Goal: Task Accomplishment & Management: Manage account settings

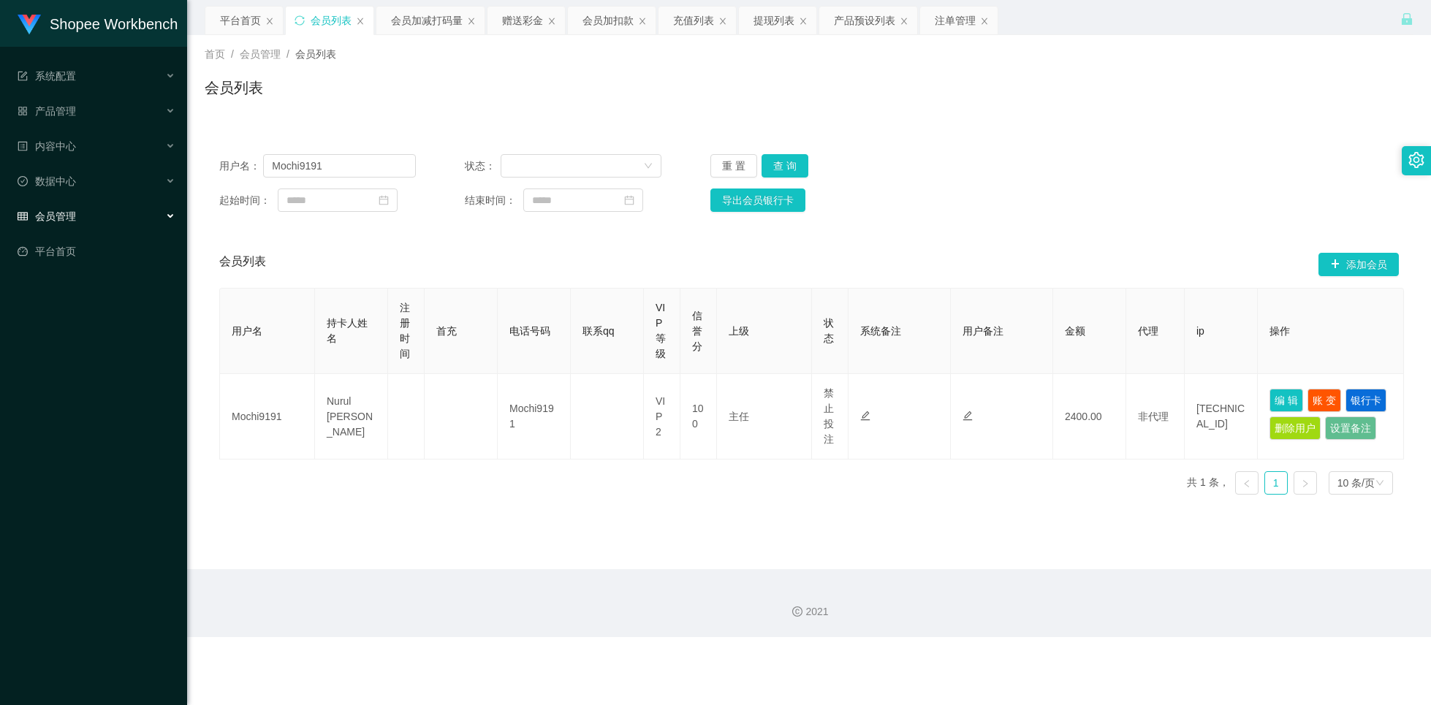
click at [330, 159] on input "Mochi9191" at bounding box center [339, 165] width 153 height 23
type input "yoyo12345"
click at [786, 162] on button "查 询" at bounding box center [785, 165] width 47 height 23
drag, startPoint x: 711, startPoint y: 164, endPoint x: 668, endPoint y: 170, distance: 43.6
click at [711, 164] on button "重 置" at bounding box center [734, 165] width 47 height 23
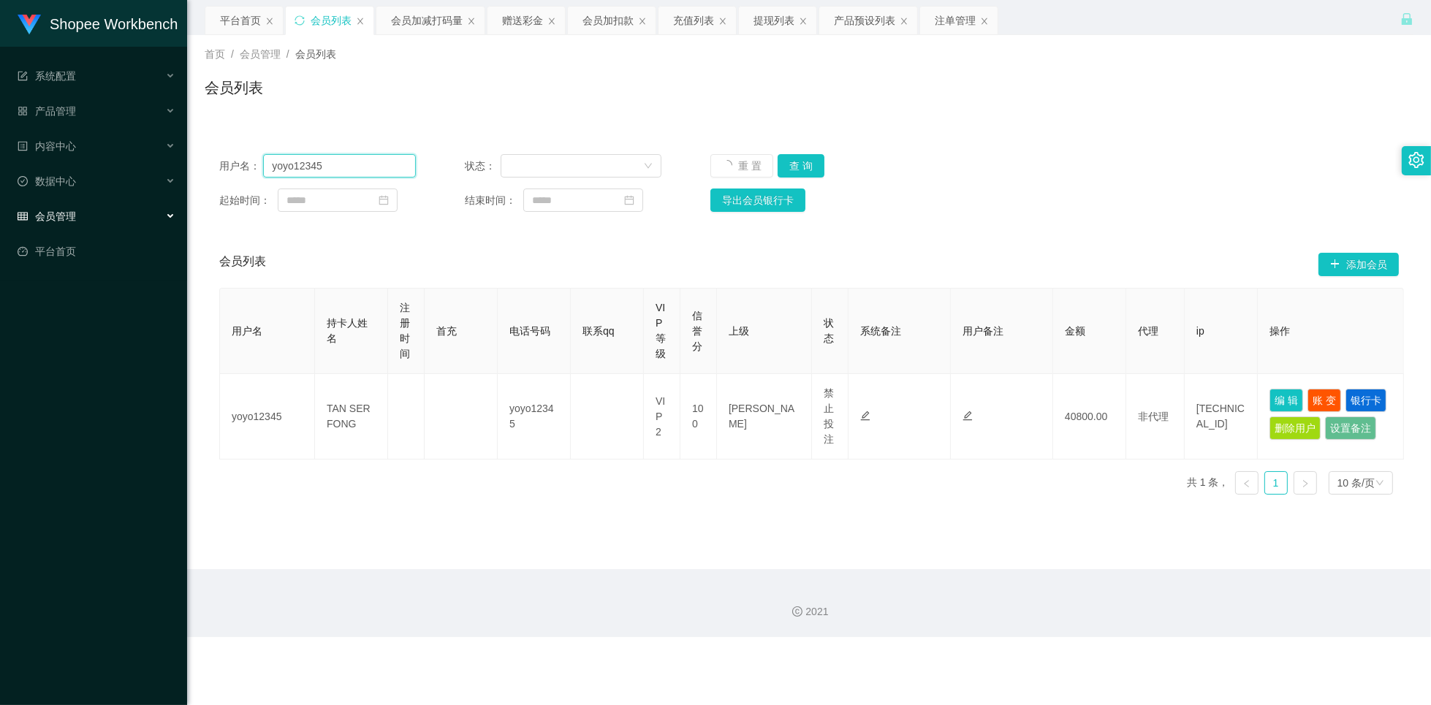
click at [387, 166] on input "yoyo12345" at bounding box center [339, 165] width 153 height 23
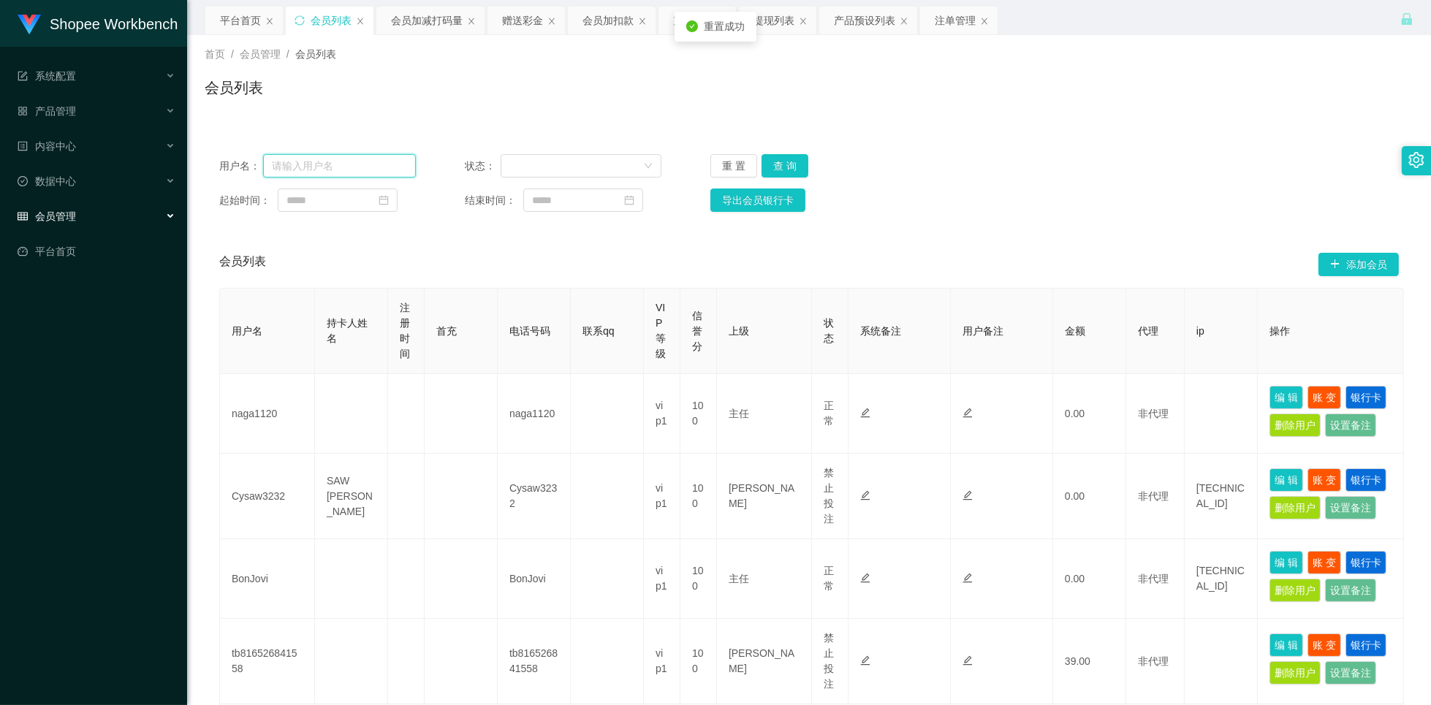
click at [352, 167] on input "text" at bounding box center [339, 165] width 153 height 23
paste input "money come"
type input "money come"
click at [786, 166] on button "查 询" at bounding box center [785, 165] width 47 height 23
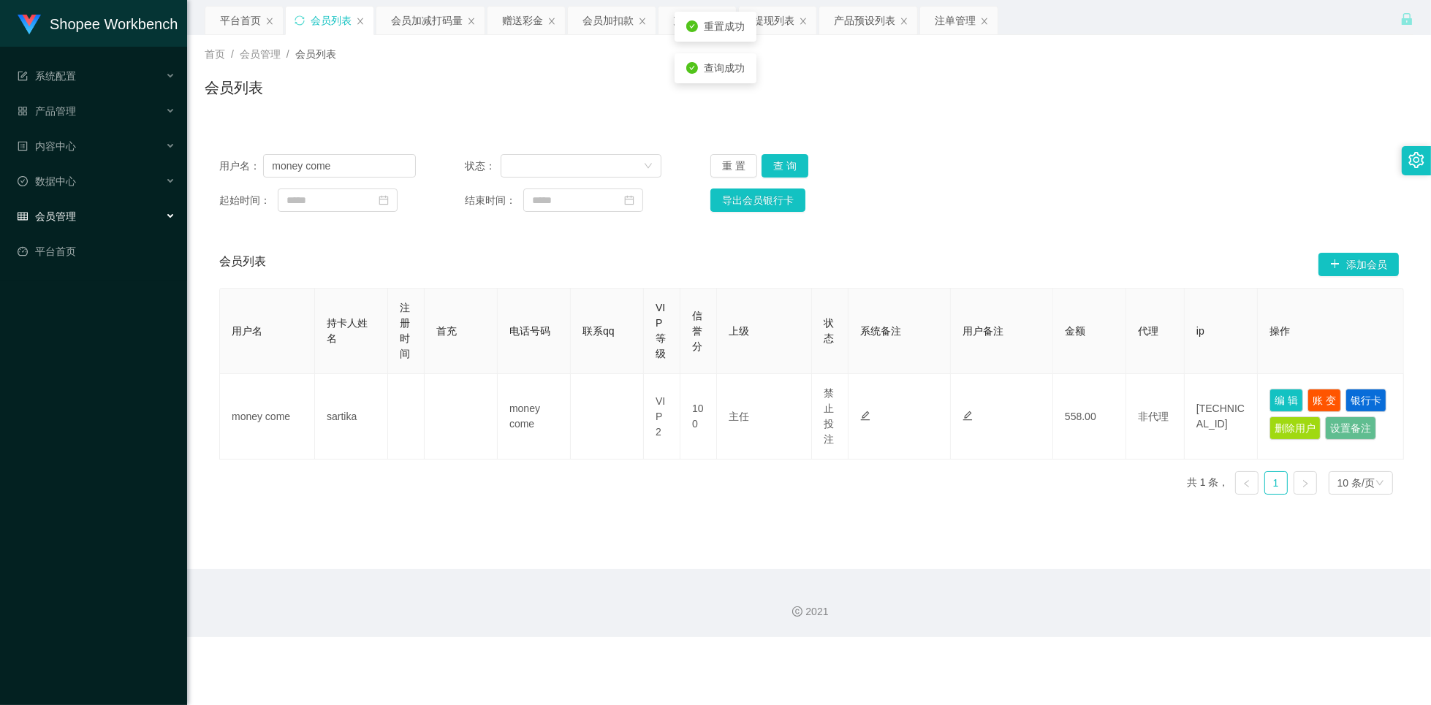
click at [991, 186] on div "用户名： money come 状态： 重 置 查 询 起始时间： 结束时间： 导出会员银行卡" at bounding box center [809, 183] width 1209 height 87
click at [424, 18] on div "会员加减打码量" at bounding box center [427, 21] width 72 height 28
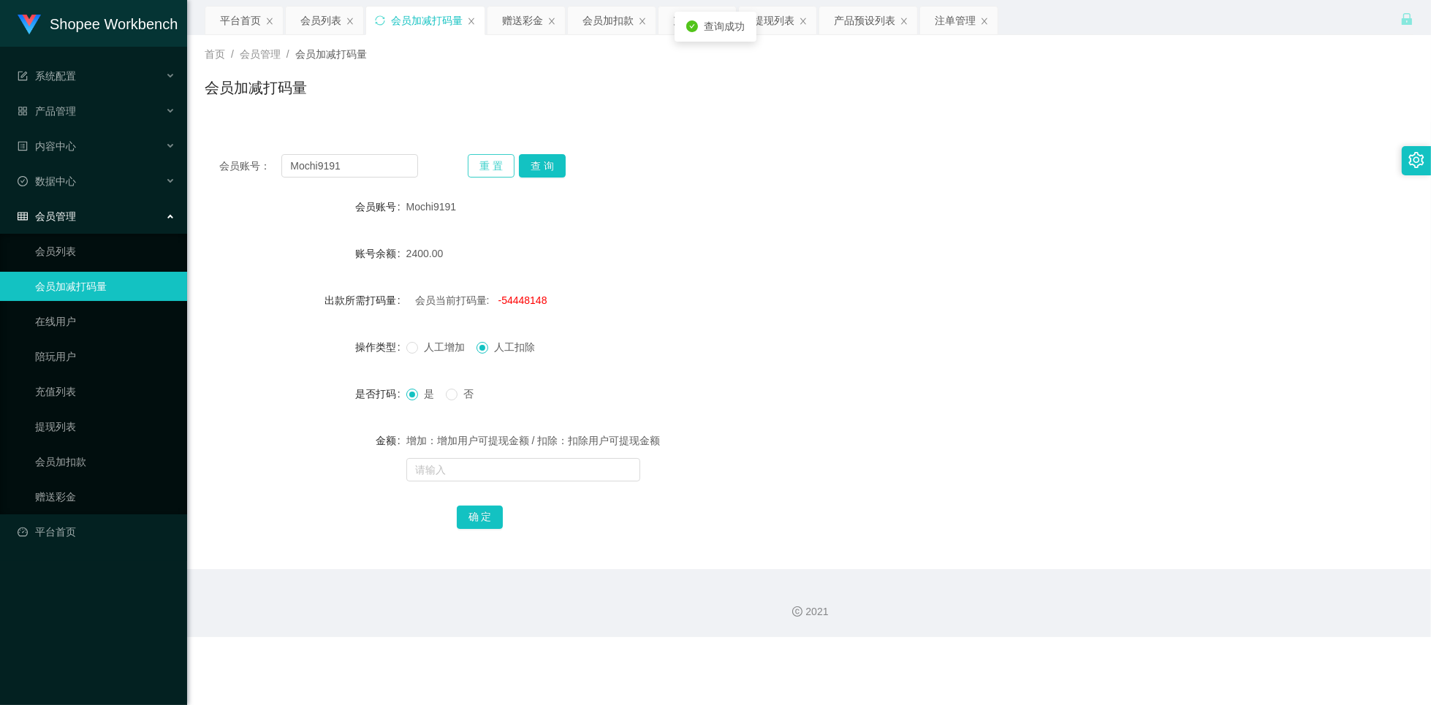
click at [494, 169] on button "重 置" at bounding box center [491, 165] width 47 height 23
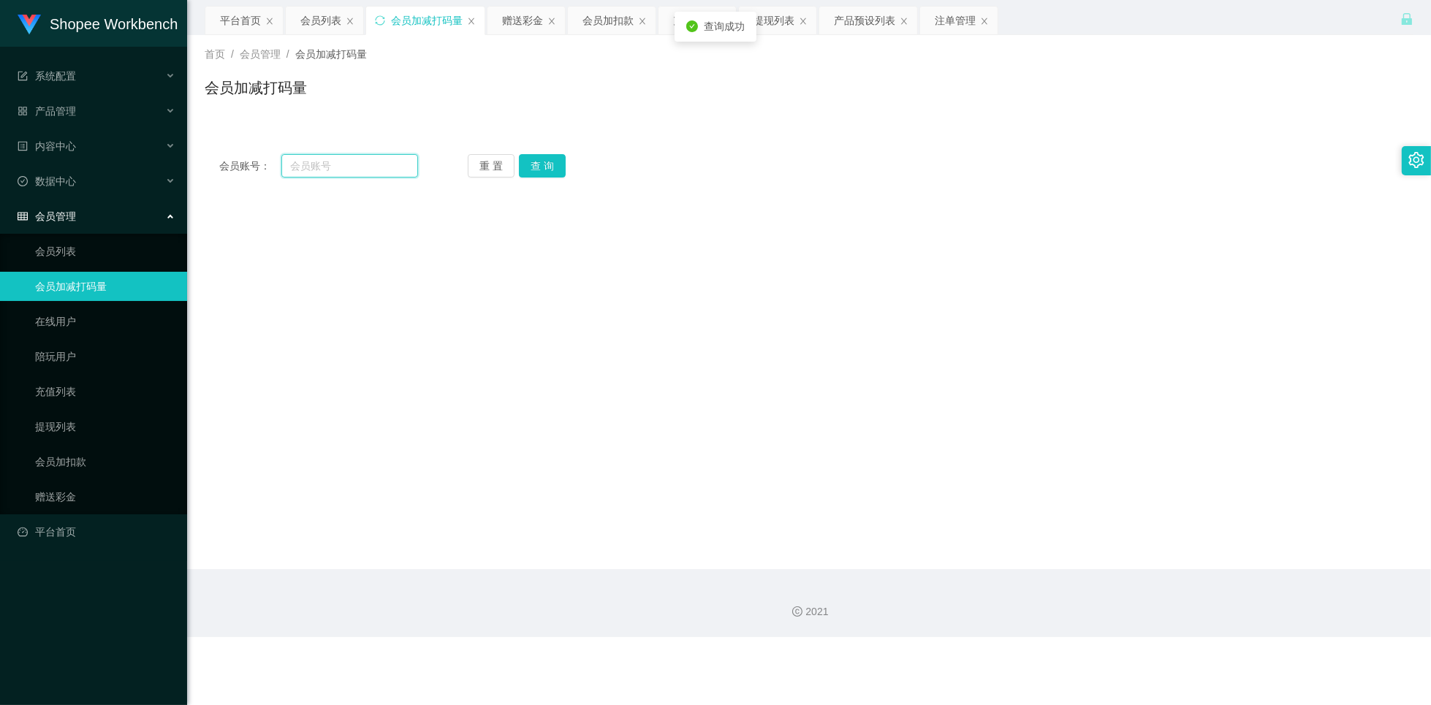
click at [373, 164] on input "text" at bounding box center [349, 165] width 137 height 23
paste input "money come"
type input "money come"
click at [532, 173] on button "查 询" at bounding box center [542, 165] width 47 height 23
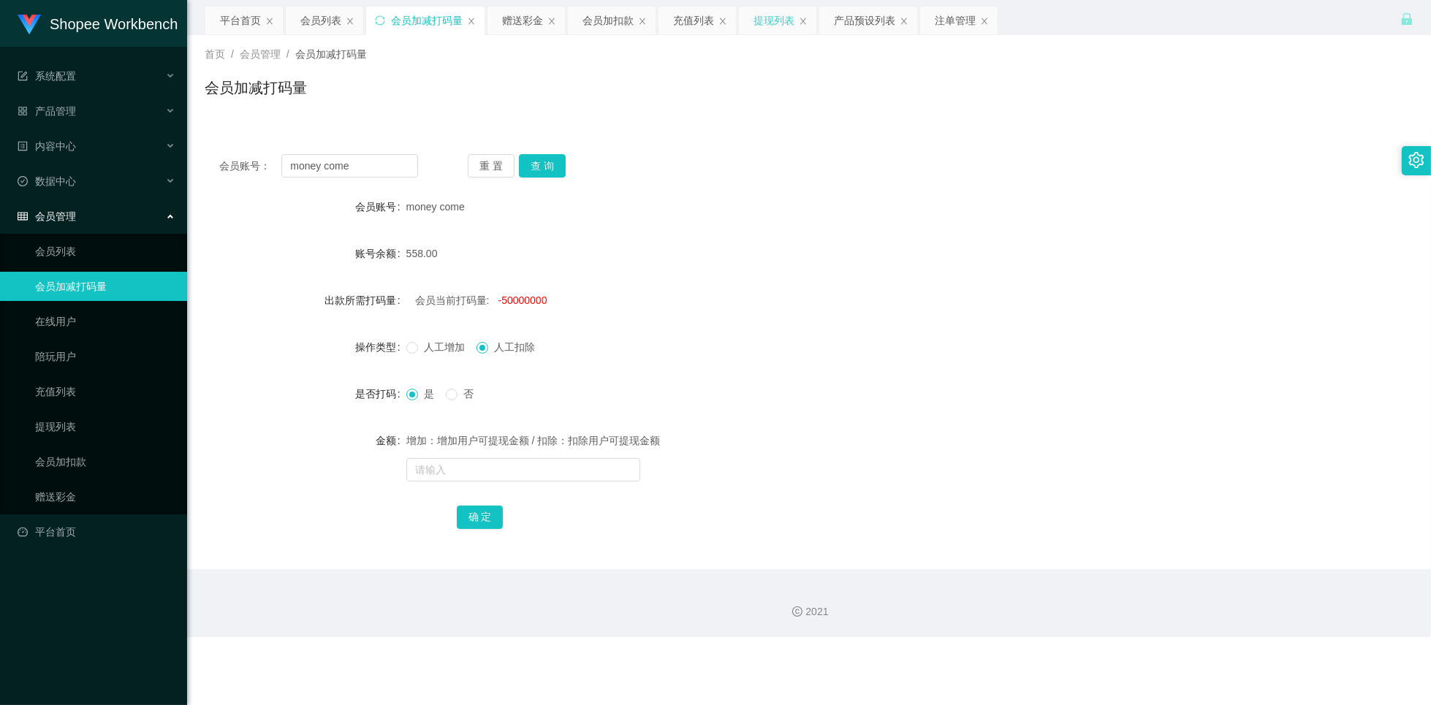
click at [772, 20] on div "提现列表" at bounding box center [774, 21] width 41 height 28
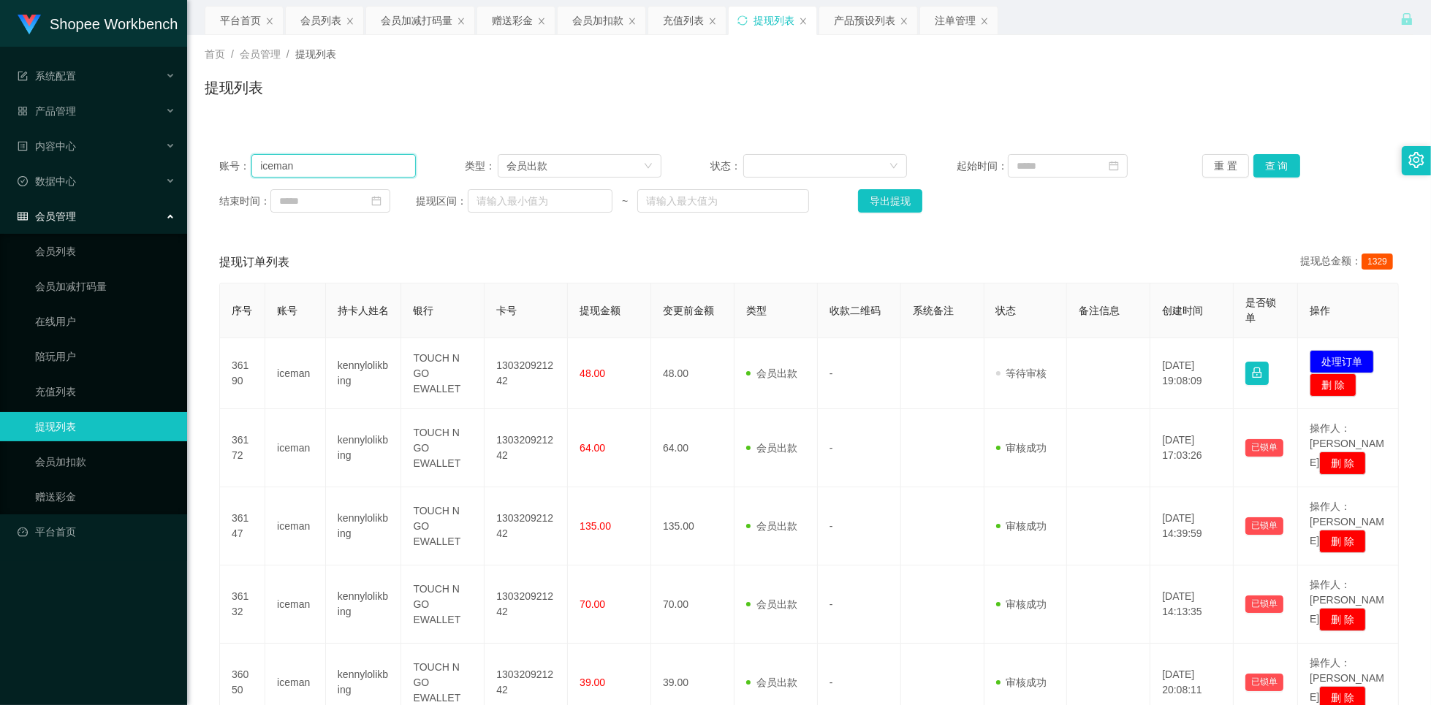
click at [335, 170] on input "iceman" at bounding box center [333, 165] width 164 height 23
paste input "money come"
type input "money come"
click at [1270, 166] on button "查 询" at bounding box center [1277, 165] width 47 height 23
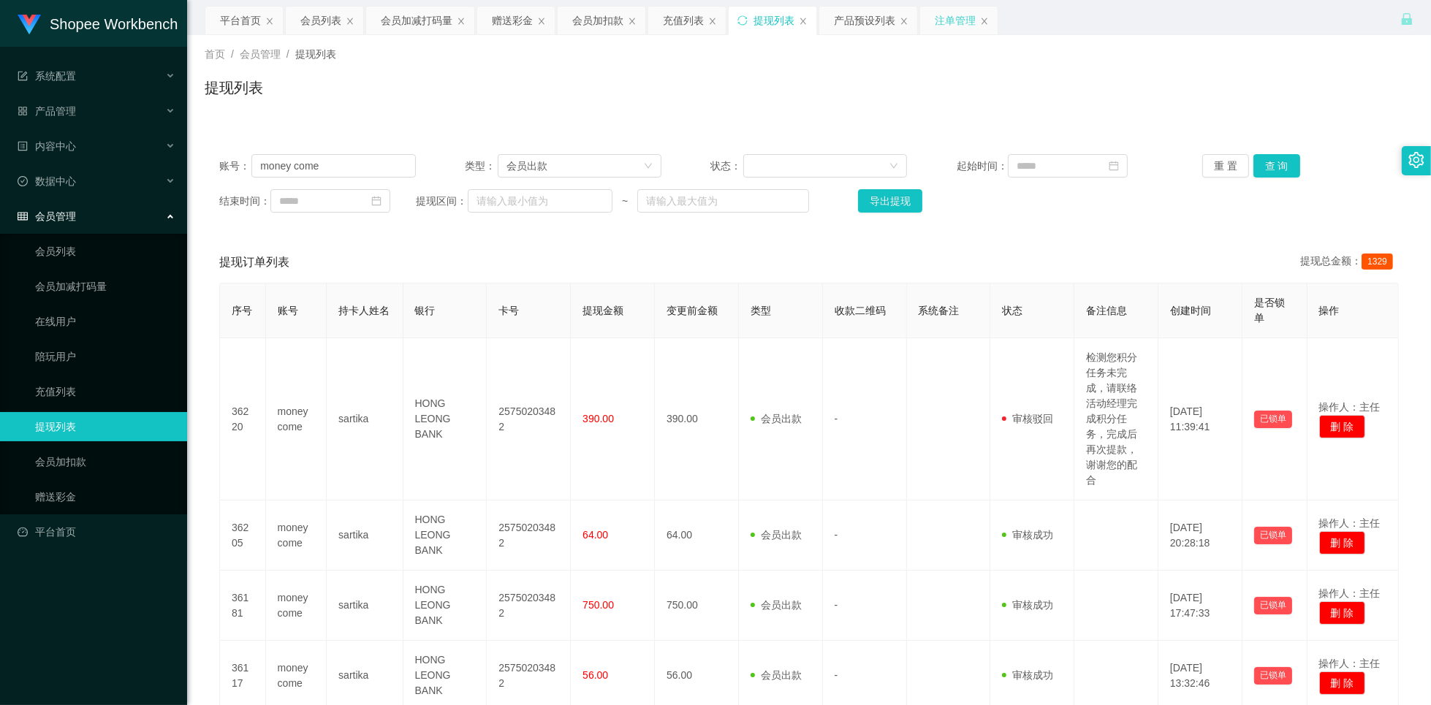
click at [950, 20] on div "注单管理" at bounding box center [955, 21] width 41 height 28
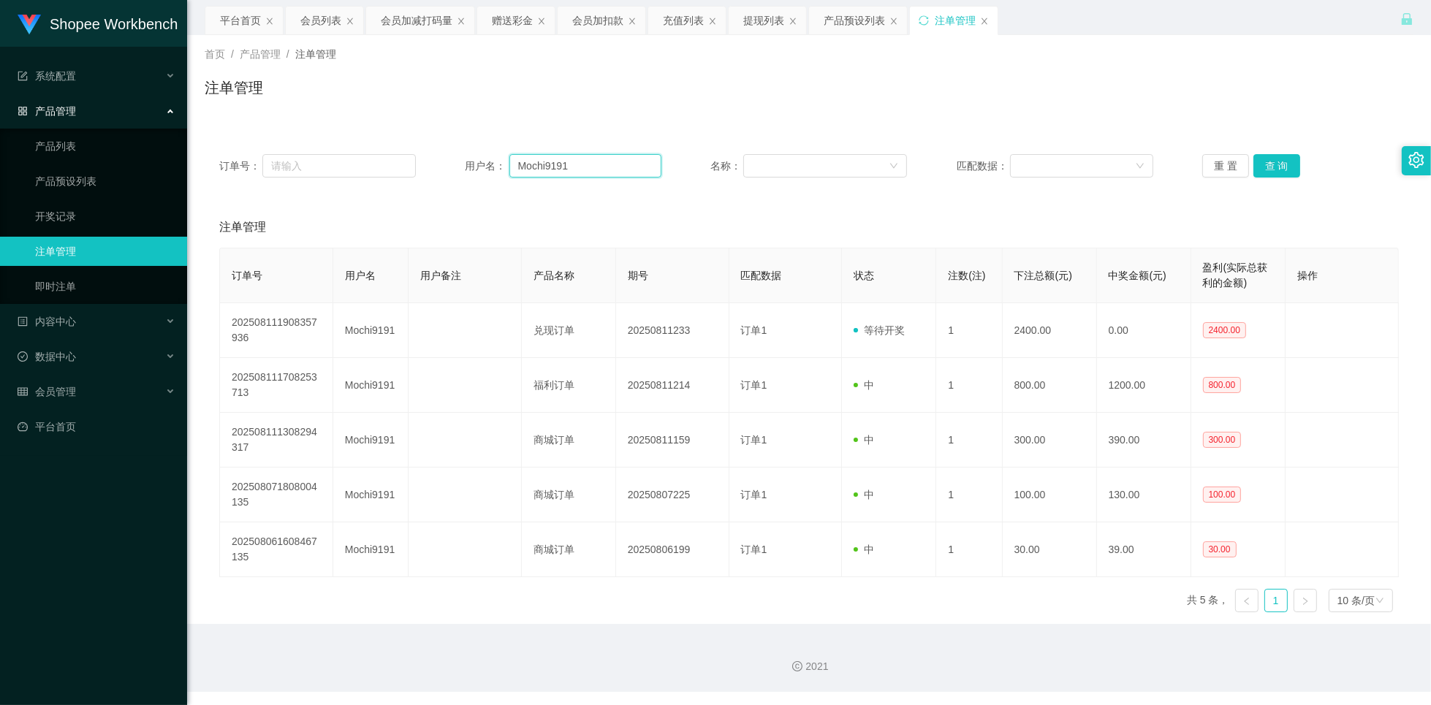
click at [627, 171] on input "Mochi9191" at bounding box center [586, 165] width 153 height 23
paste input "money come"
type input "money come"
click at [1274, 162] on button "查 询" at bounding box center [1277, 165] width 47 height 23
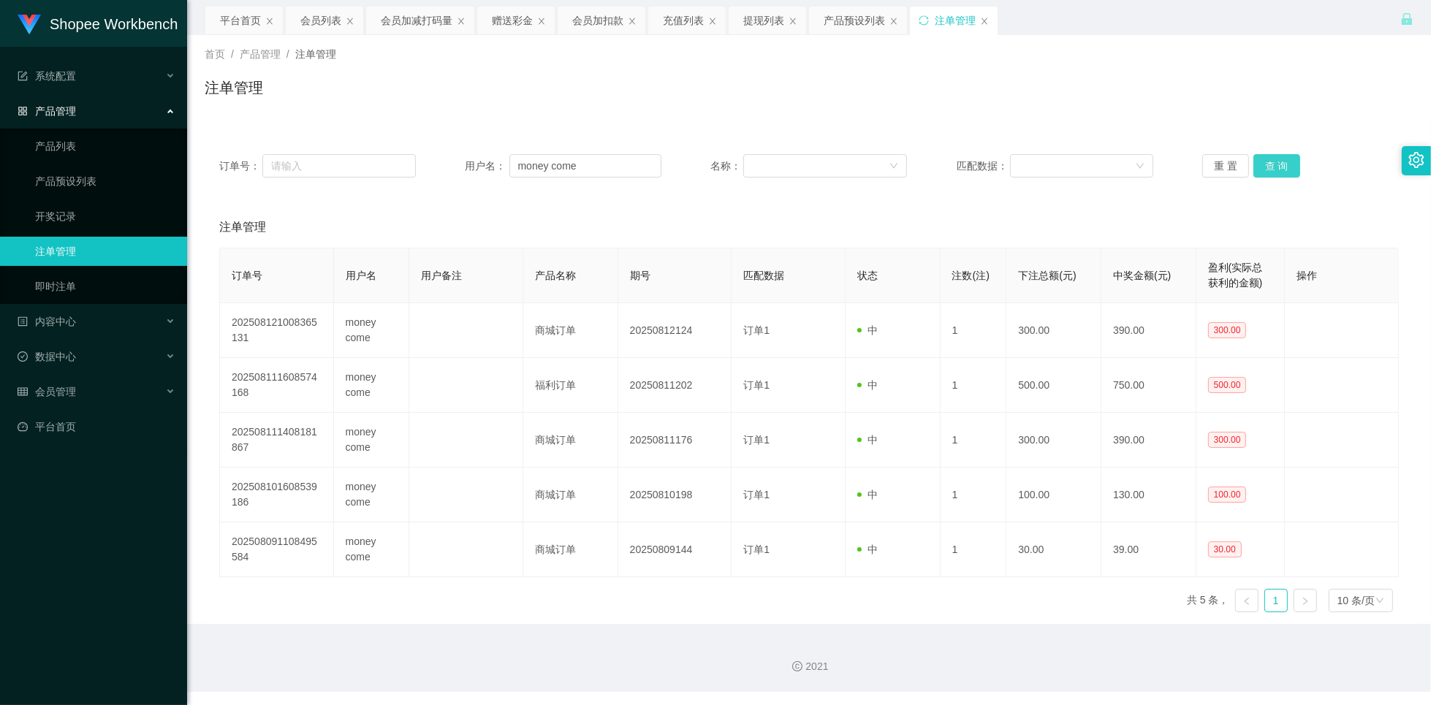
click at [1282, 166] on button "查 询" at bounding box center [1277, 165] width 47 height 23
click at [315, 25] on div "会员列表" at bounding box center [320, 21] width 41 height 28
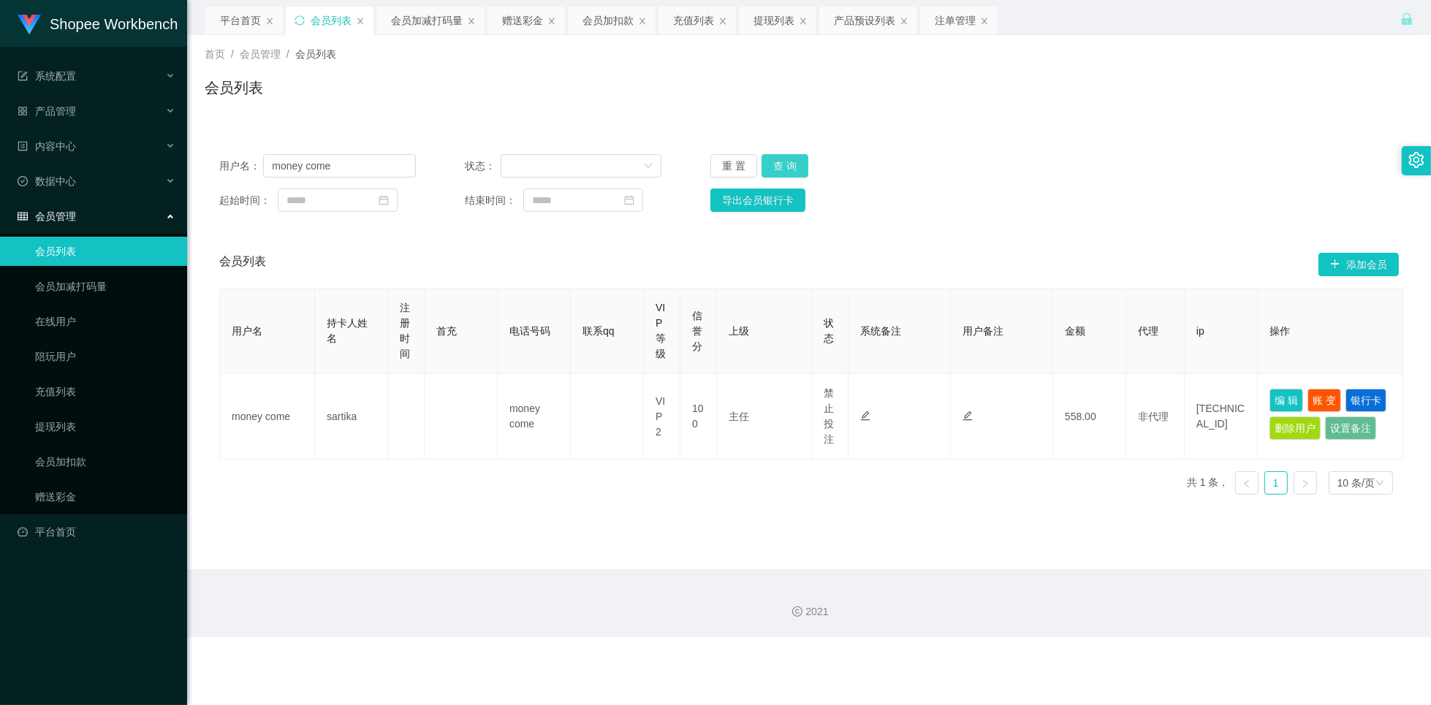
click at [785, 169] on button "查 询" at bounding box center [785, 165] width 47 height 23
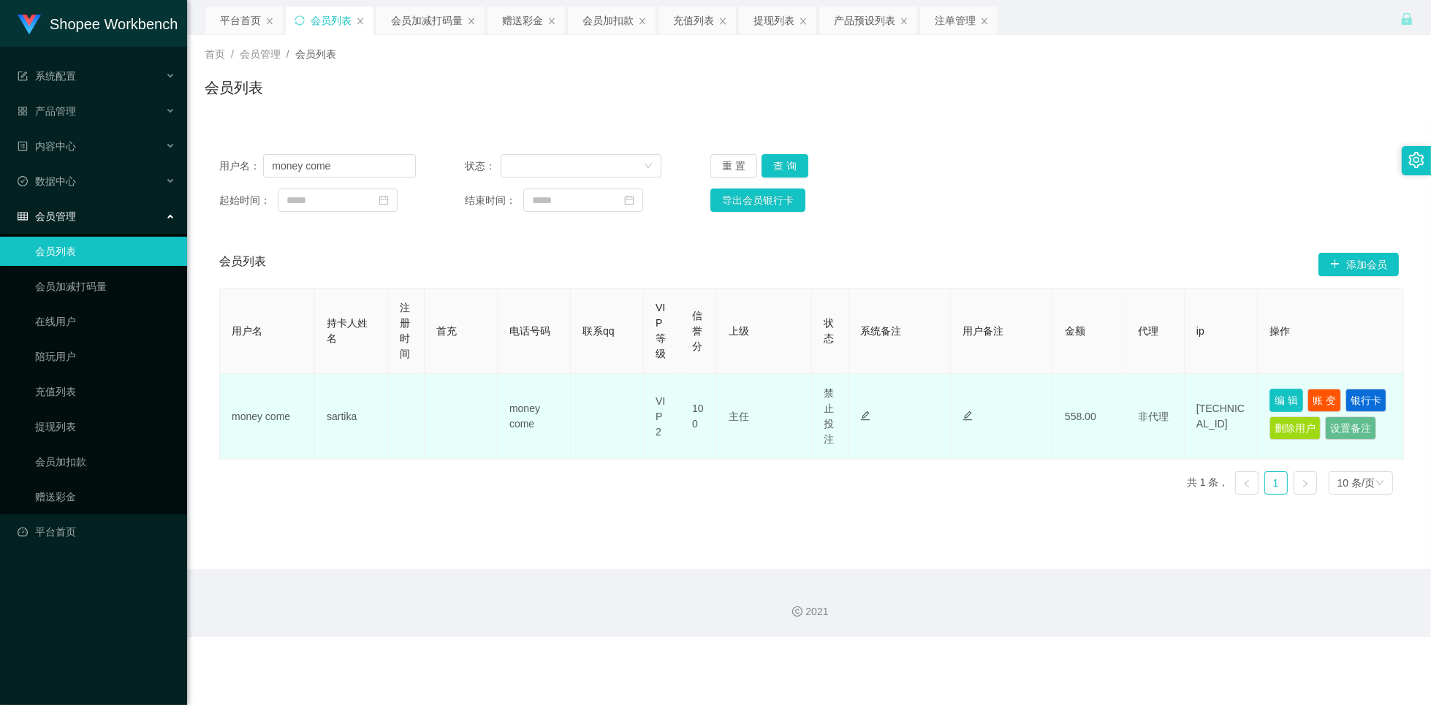
click at [1277, 393] on button "编 辑" at bounding box center [1287, 400] width 34 height 23
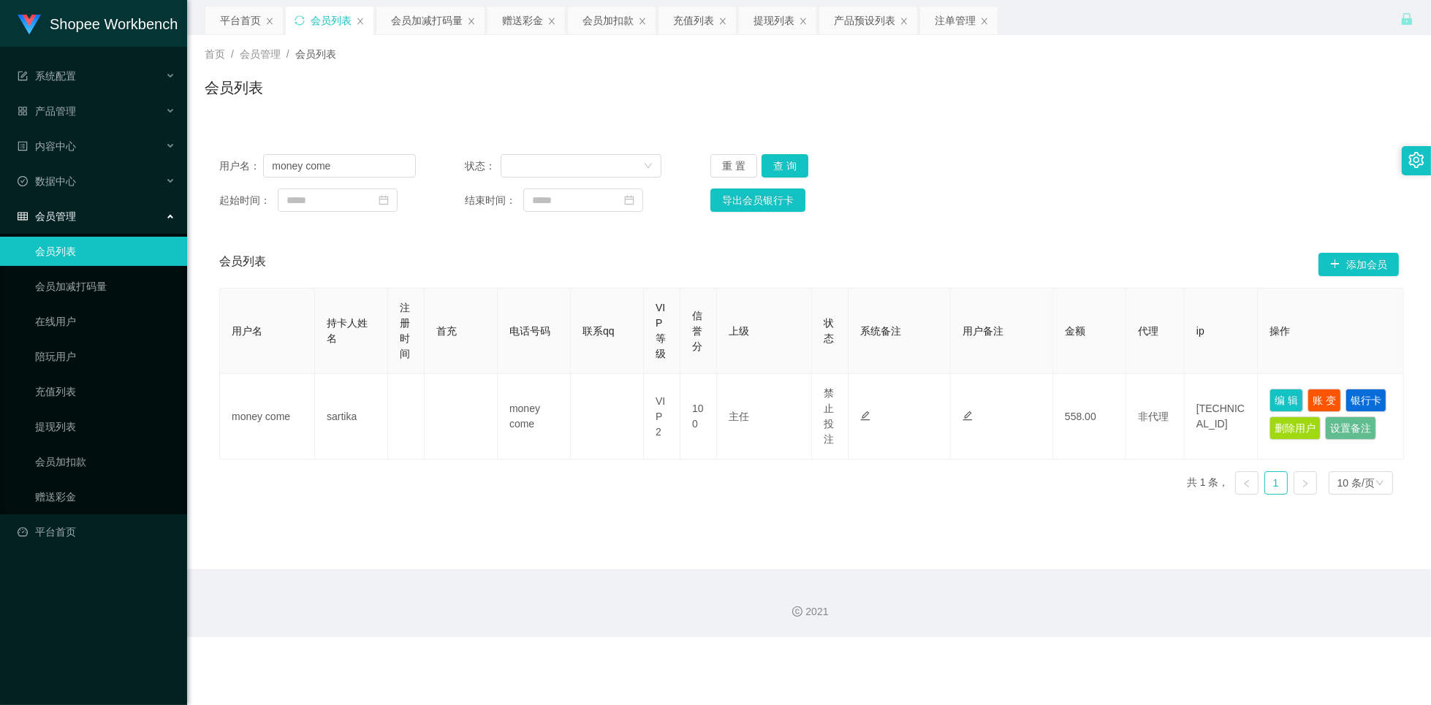
type input "money come"
type input "sartika"
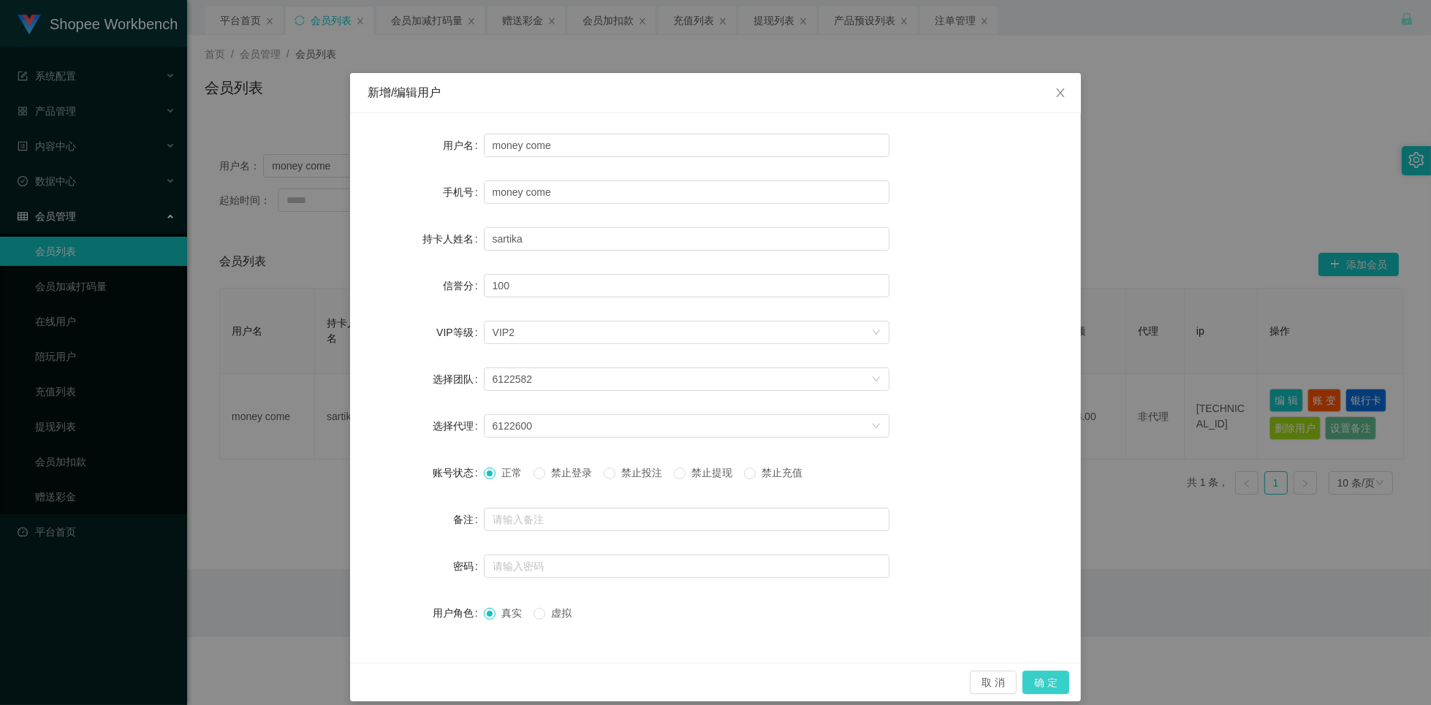
click at [1034, 685] on button "确 定" at bounding box center [1046, 682] width 47 height 23
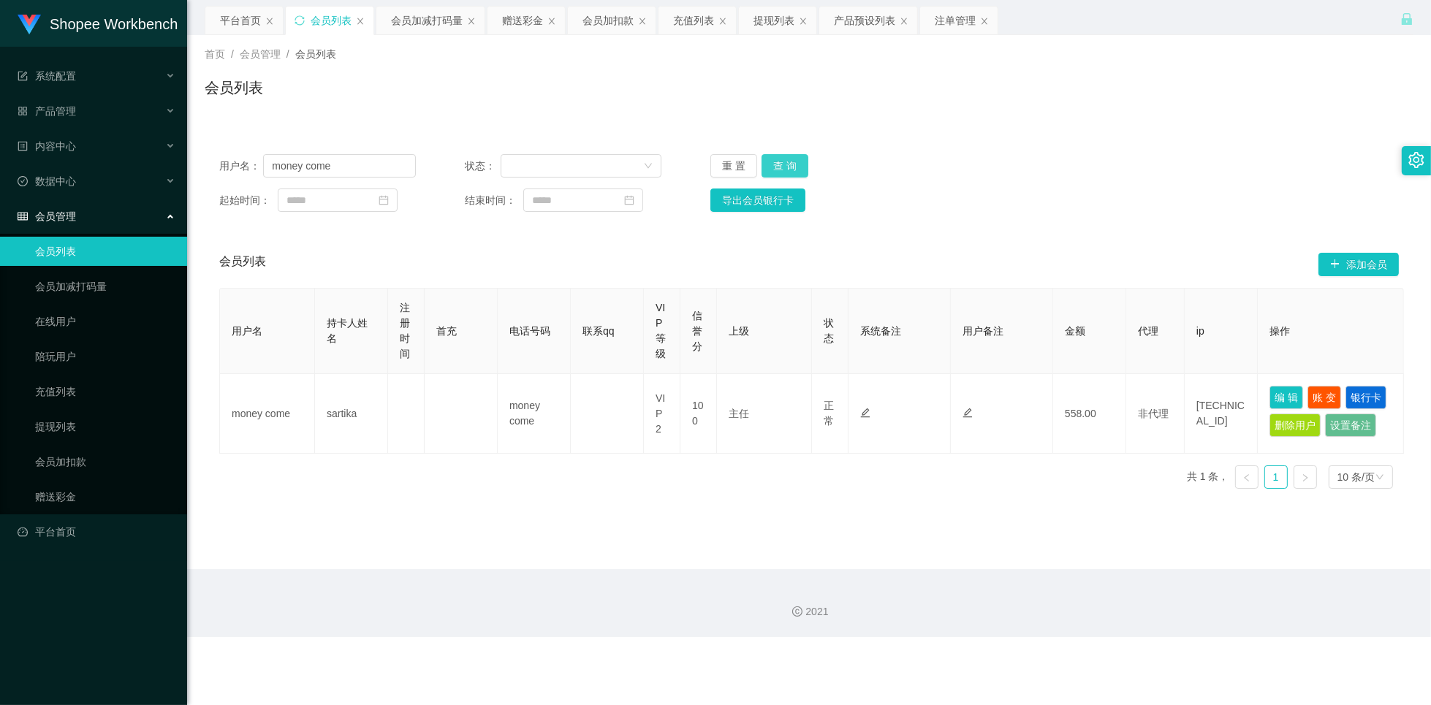
click at [790, 167] on button "查 询" at bounding box center [785, 165] width 47 height 23
click at [779, 174] on button "查 询" at bounding box center [785, 165] width 47 height 23
click at [965, 23] on div "注单管理" at bounding box center [955, 21] width 41 height 28
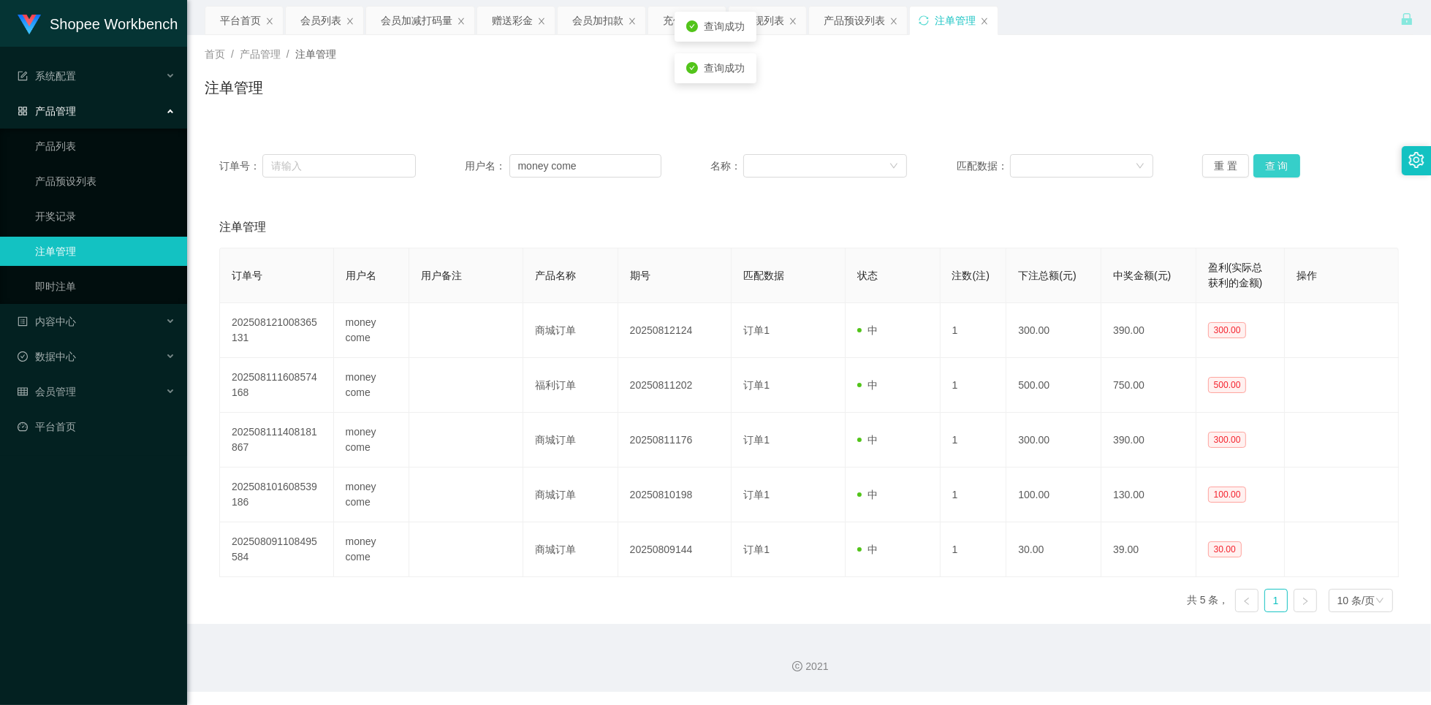
click at [1268, 172] on button "查 询" at bounding box center [1277, 165] width 47 height 23
click at [1268, 175] on button "查 询" at bounding box center [1277, 165] width 47 height 23
click at [1270, 175] on button "查 询" at bounding box center [1277, 165] width 47 height 23
click at [1274, 173] on div "重 置 查 询" at bounding box center [1301, 165] width 197 height 23
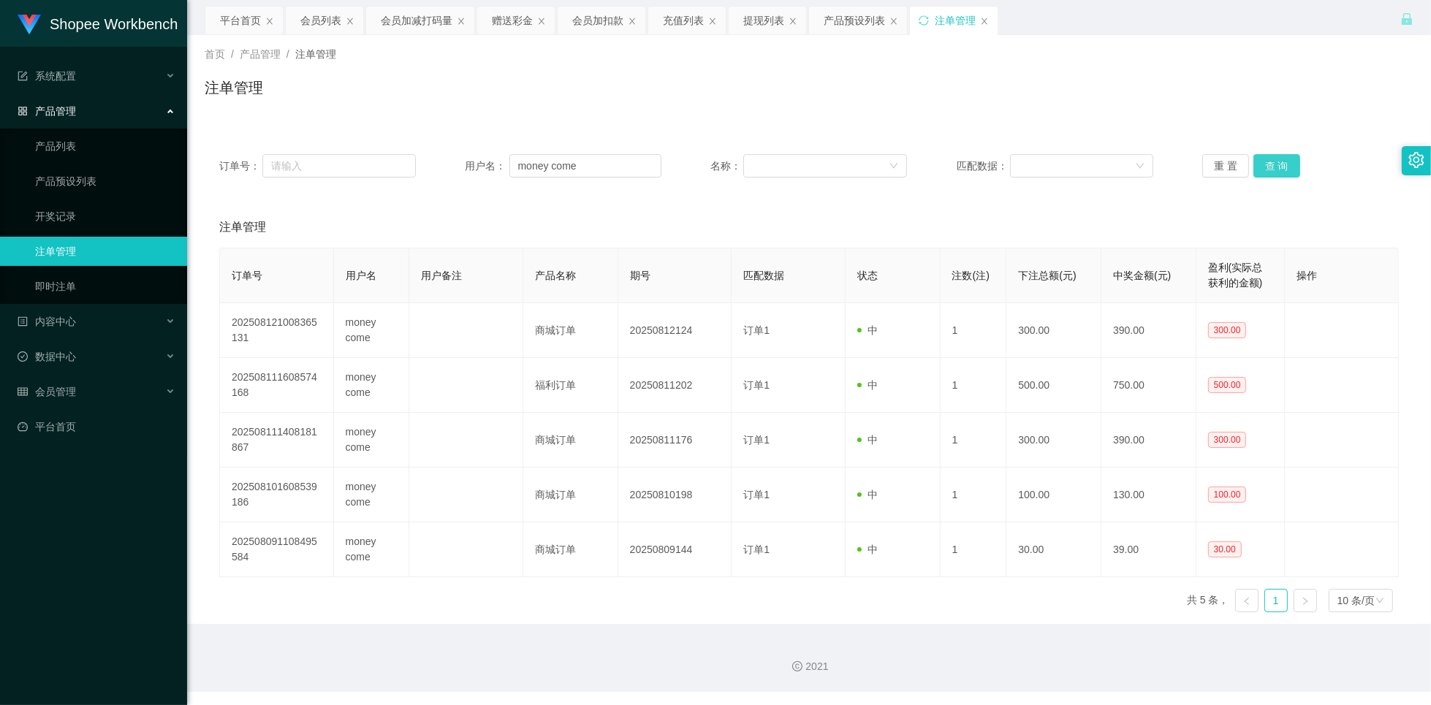
click at [1274, 173] on button "查 询" at bounding box center [1277, 165] width 47 height 23
click at [1276, 170] on button "查 询" at bounding box center [1277, 165] width 47 height 23
click at [1276, 169] on button "查 询" at bounding box center [1277, 165] width 47 height 23
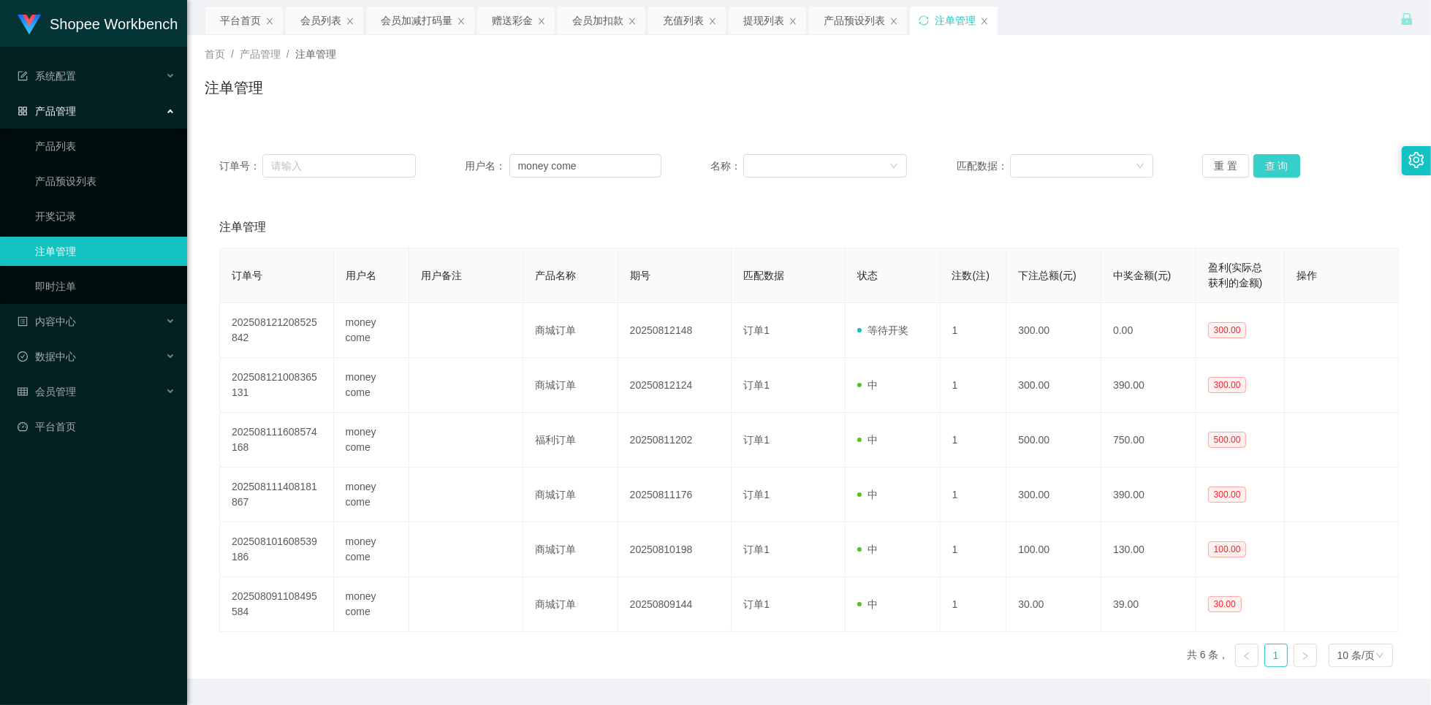
click at [1276, 168] on button "查 询" at bounding box center [1277, 165] width 47 height 23
click at [323, 26] on div "会员列表" at bounding box center [320, 21] width 41 height 28
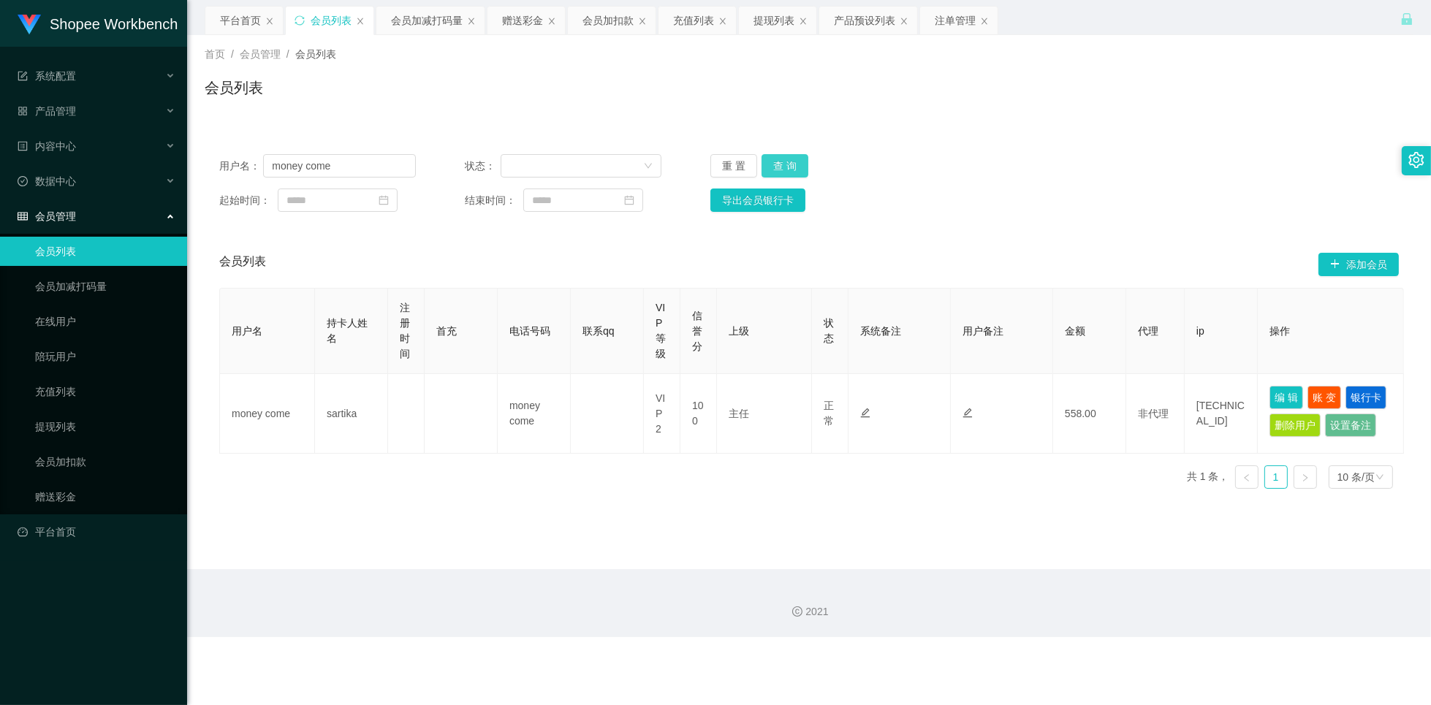
click at [784, 161] on button "查 询" at bounding box center [785, 165] width 47 height 23
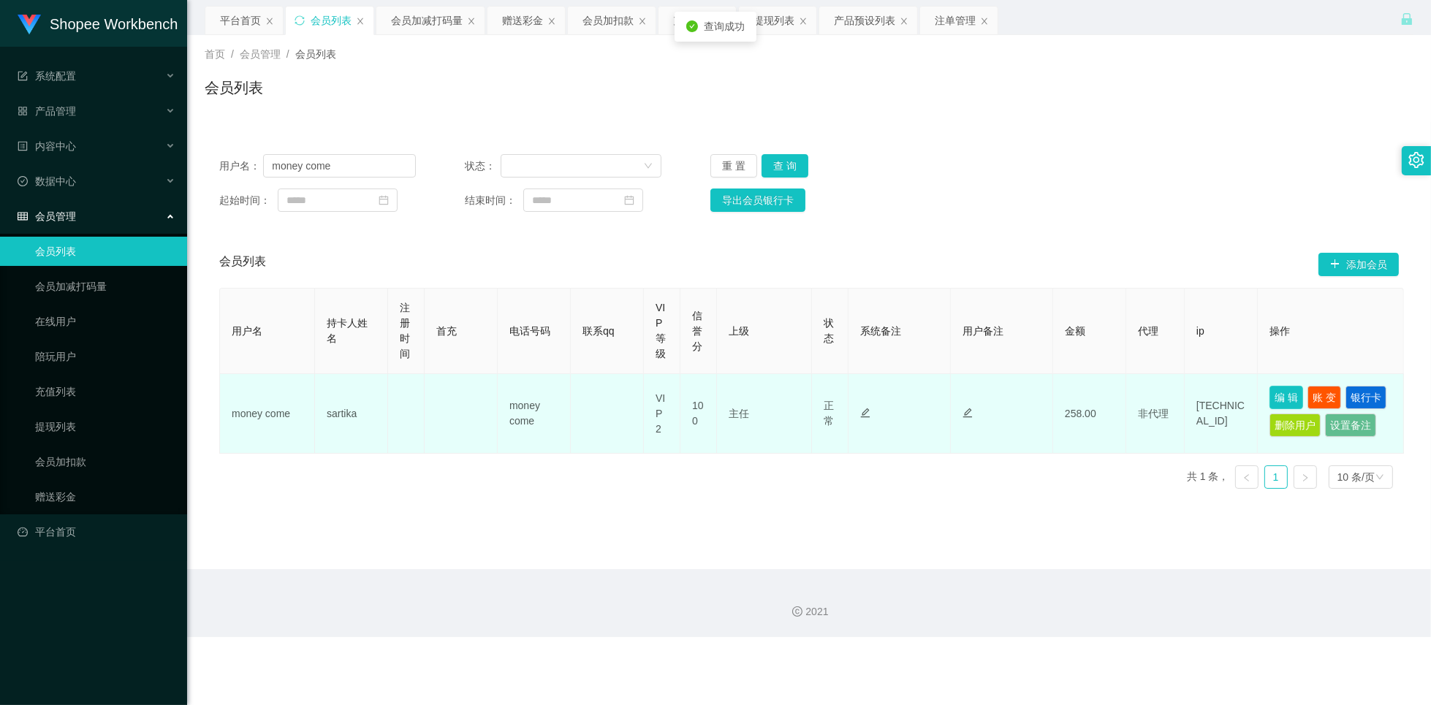
click at [1284, 401] on button "编 辑" at bounding box center [1287, 397] width 34 height 23
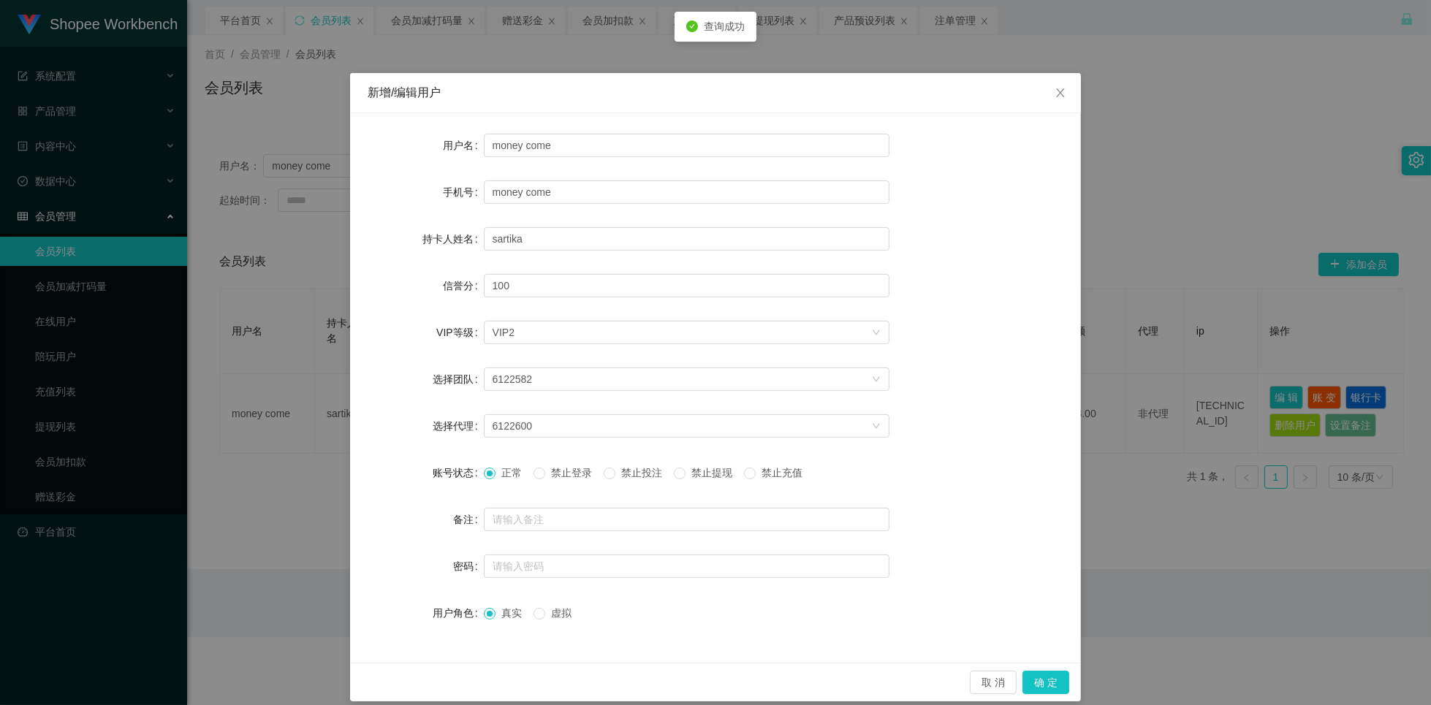
click at [643, 472] on span "禁止投注" at bounding box center [642, 473] width 53 height 12
click at [1030, 680] on button "确 定" at bounding box center [1046, 682] width 47 height 23
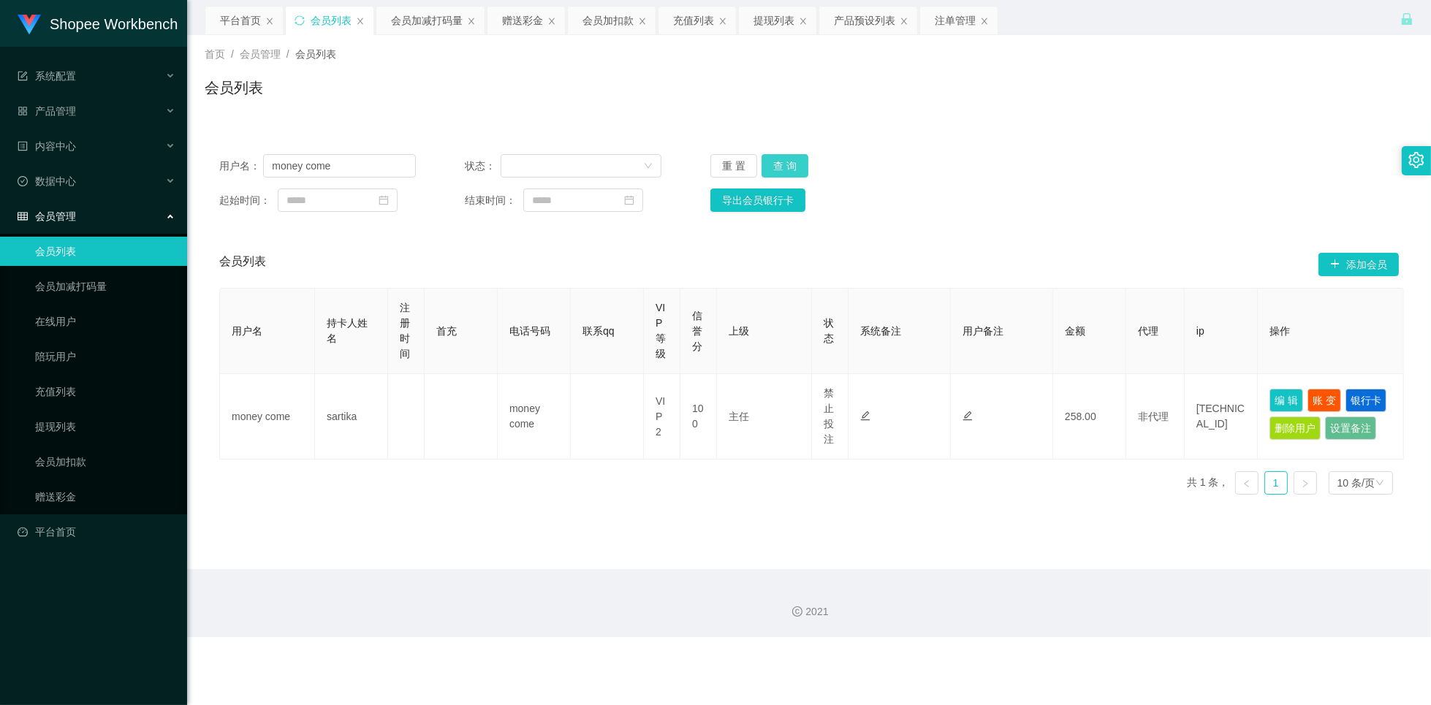
click at [787, 166] on button "查 询" at bounding box center [785, 165] width 47 height 23
click at [953, 22] on div "注单管理" at bounding box center [955, 21] width 41 height 28
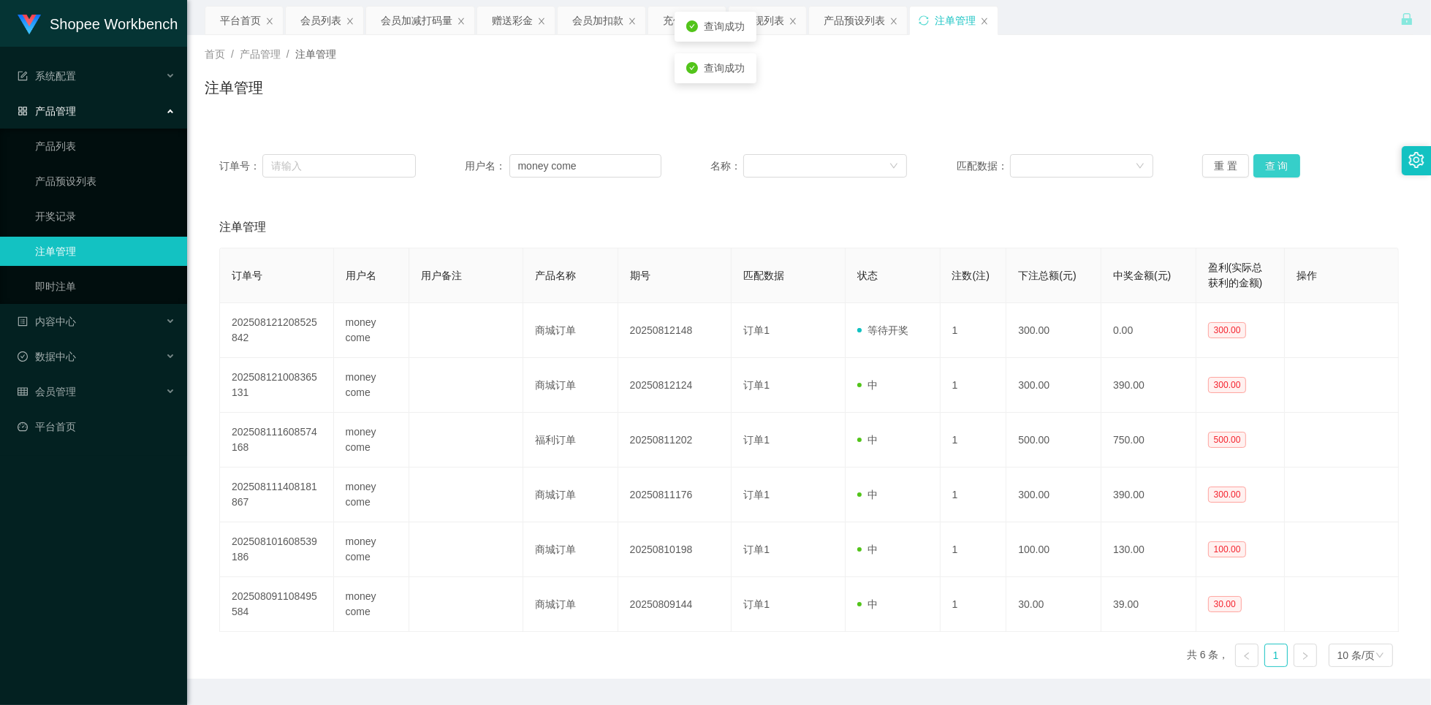
click at [1256, 174] on button "查 询" at bounding box center [1277, 165] width 47 height 23
click at [328, 31] on div "会员列表" at bounding box center [320, 21] width 41 height 28
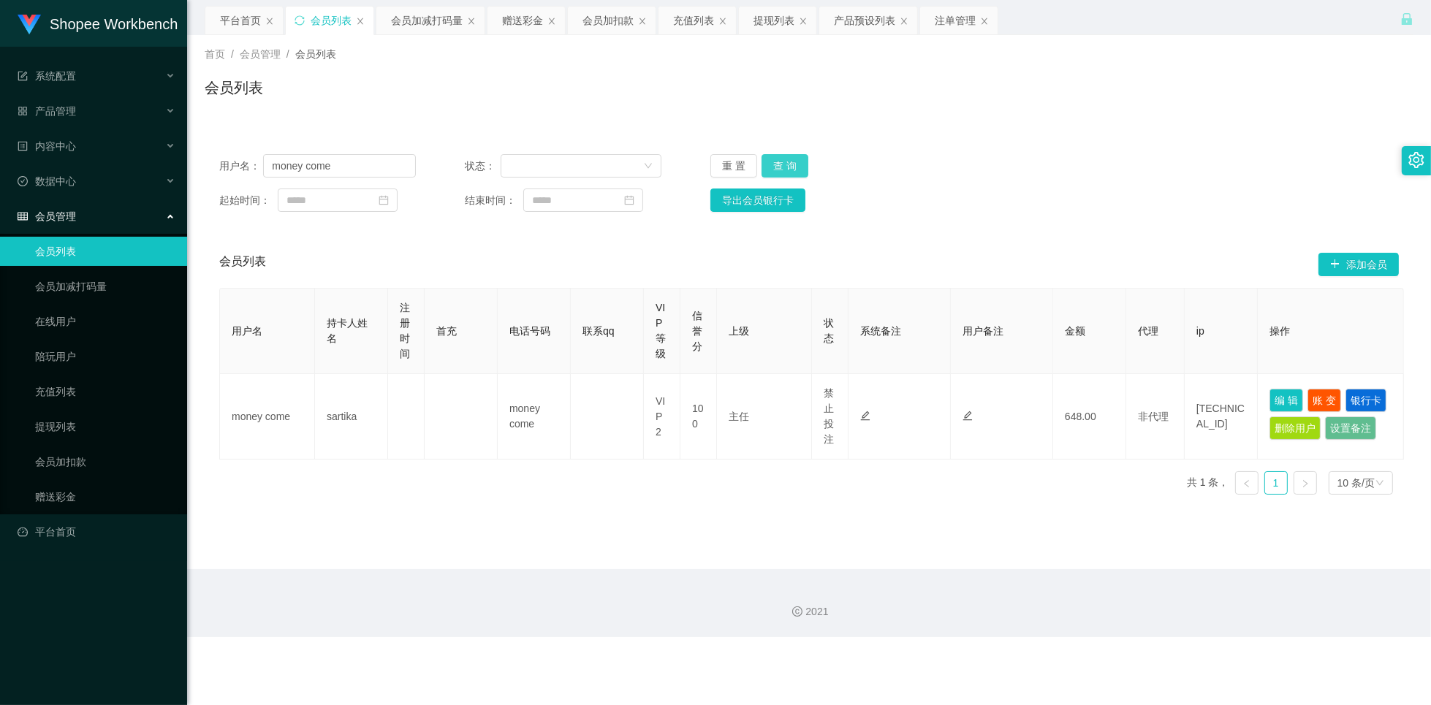
click at [781, 161] on button "查 询" at bounding box center [785, 165] width 47 height 23
click at [772, 33] on div "提现列表" at bounding box center [774, 21] width 41 height 28
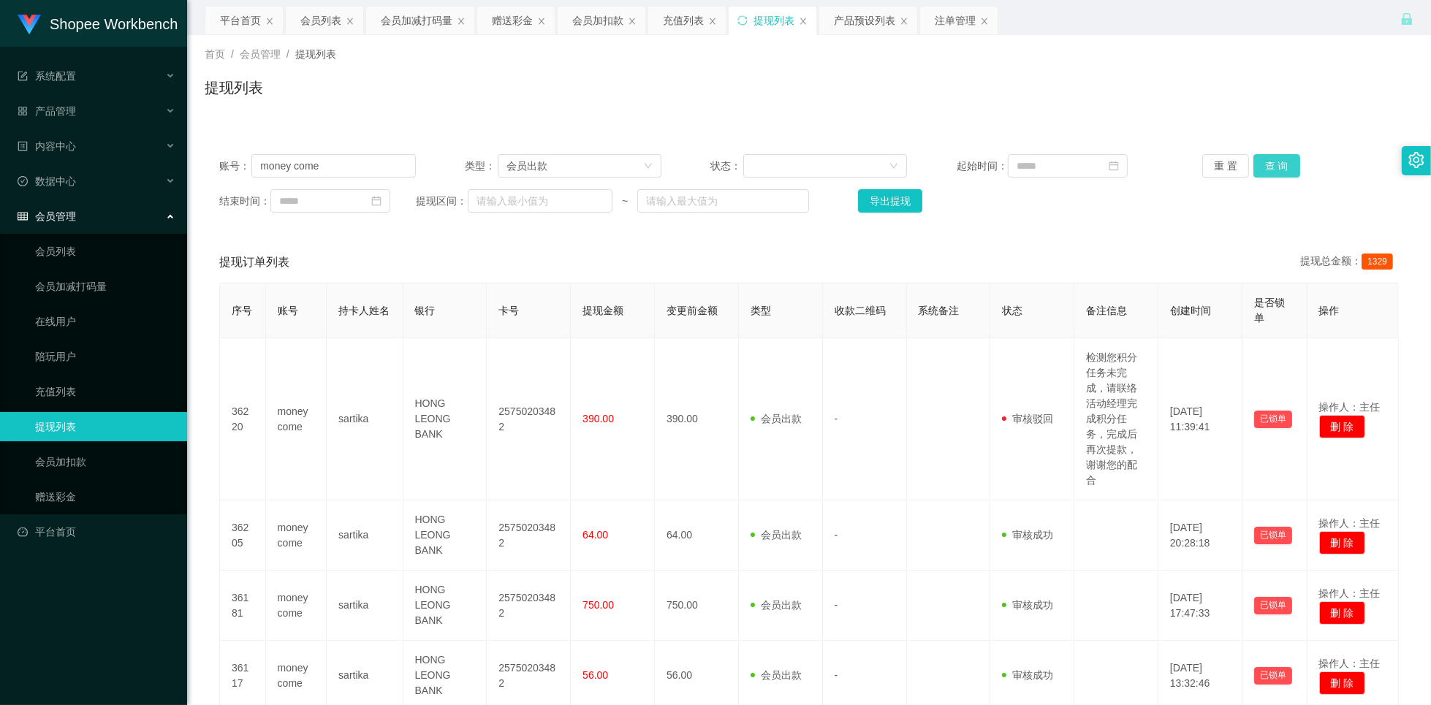
click at [1279, 170] on button "查 询" at bounding box center [1277, 165] width 47 height 23
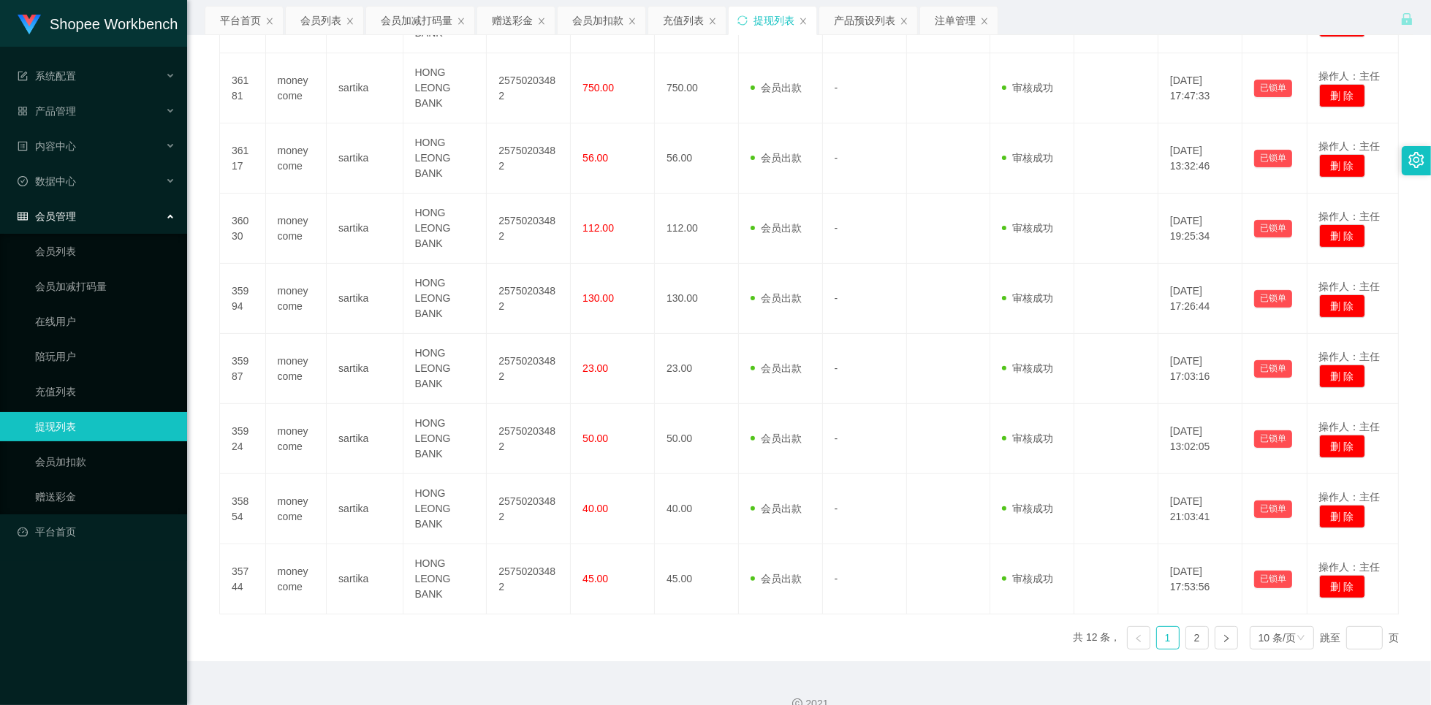
scroll to position [541, 0]
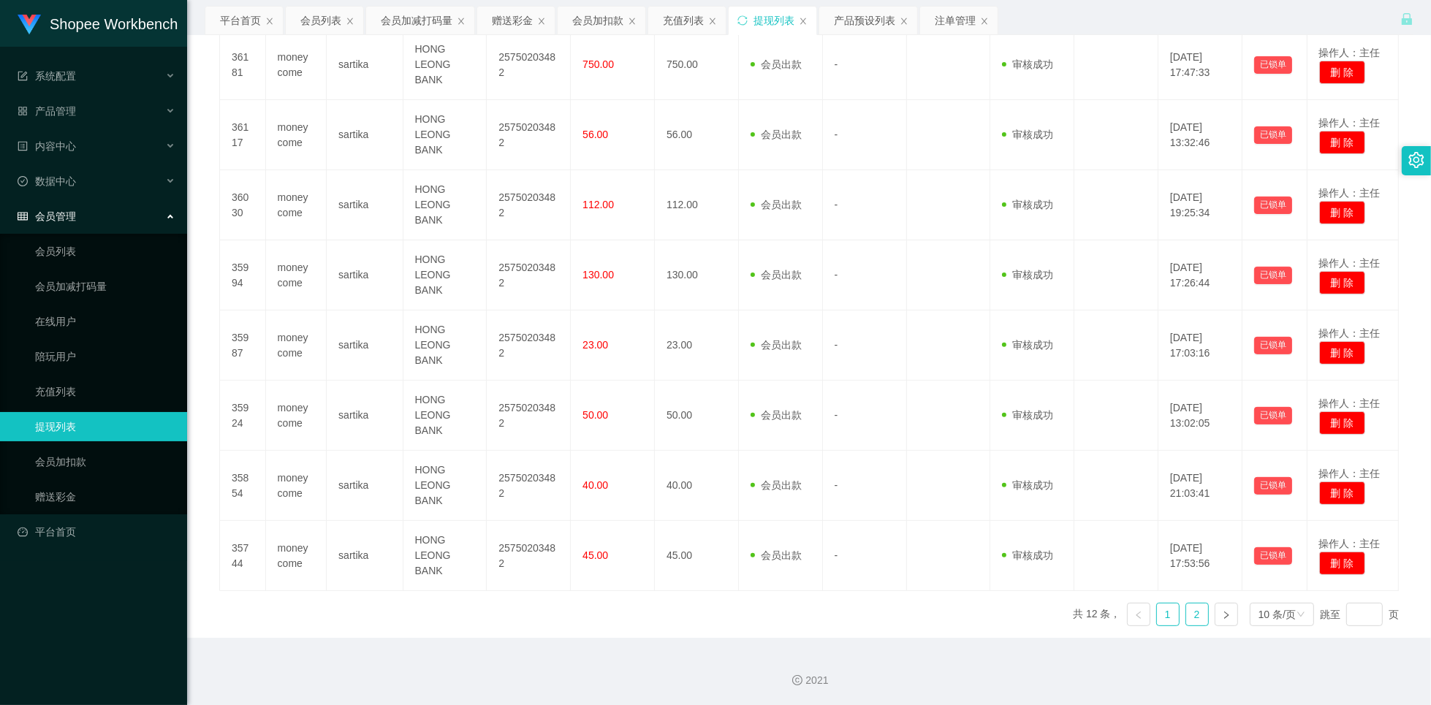
drag, startPoint x: 1187, startPoint y: 620, endPoint x: 1182, endPoint y: 613, distance: 8.5
click at [1187, 619] on link "2" at bounding box center [1198, 615] width 22 height 22
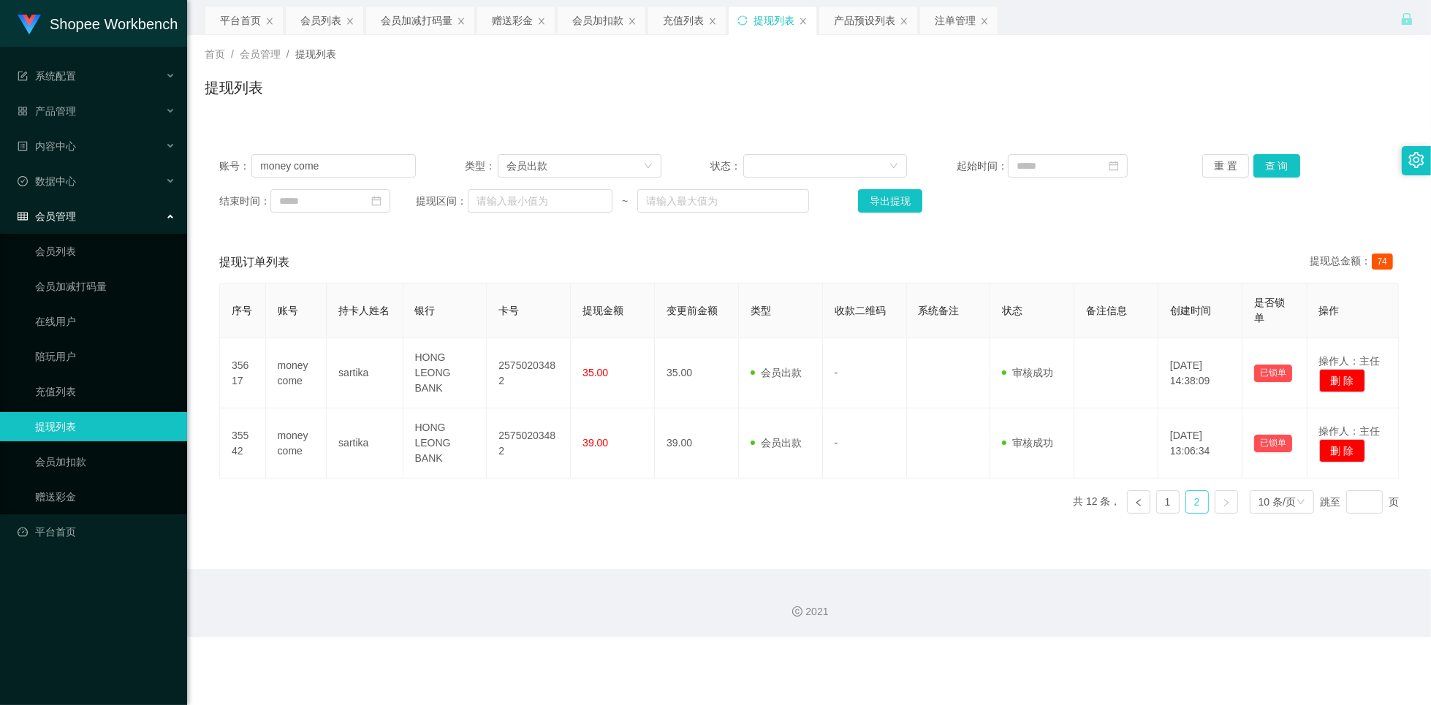
scroll to position [0, 0]
click at [1157, 511] on link "1" at bounding box center [1168, 502] width 22 height 22
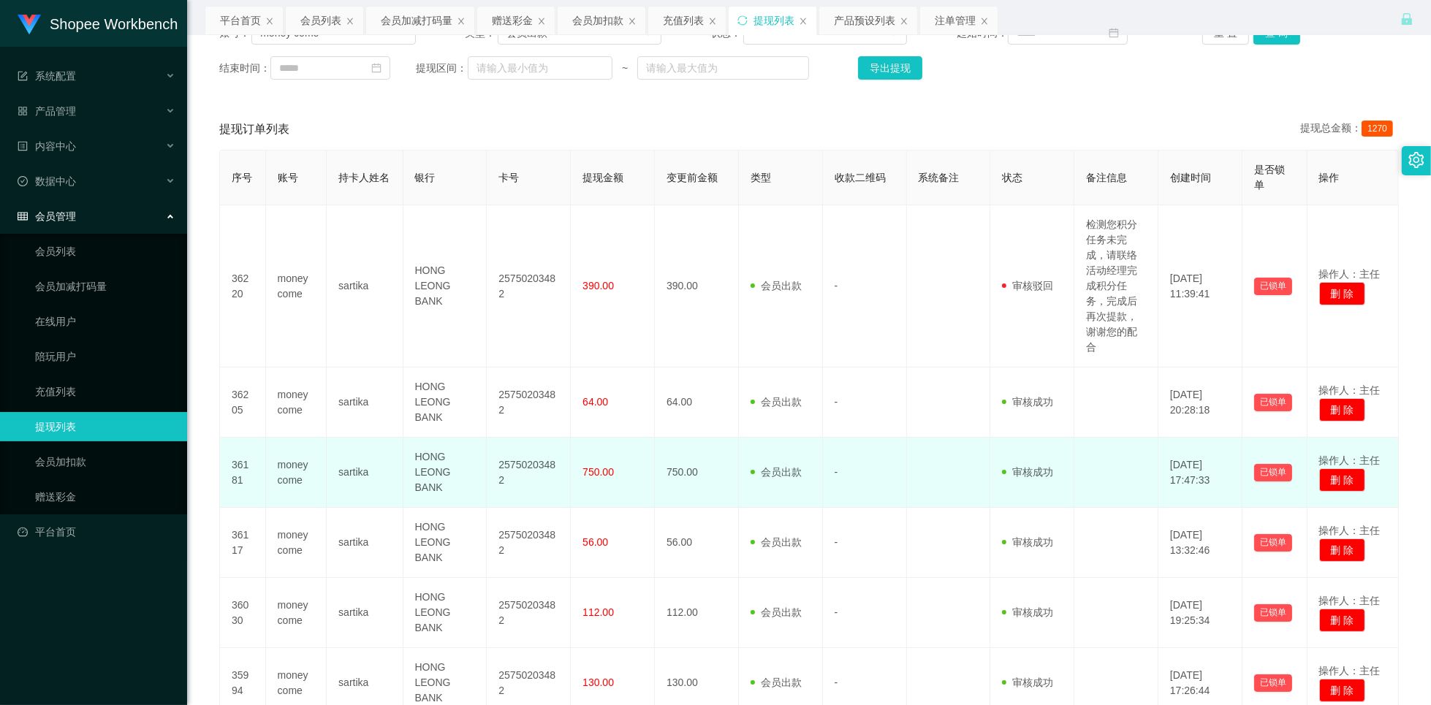
scroll to position [162, 0]
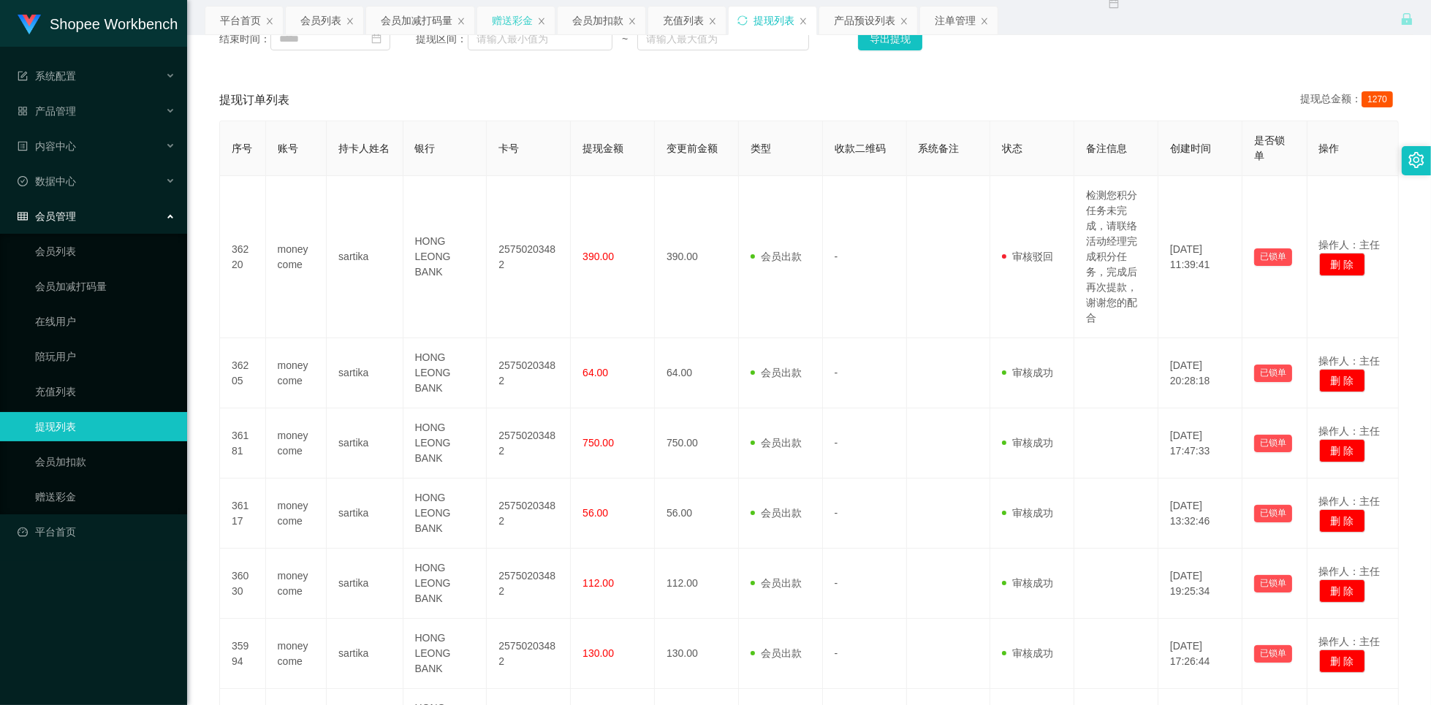
click at [512, 20] on div "赠送彩金" at bounding box center [512, 21] width 41 height 28
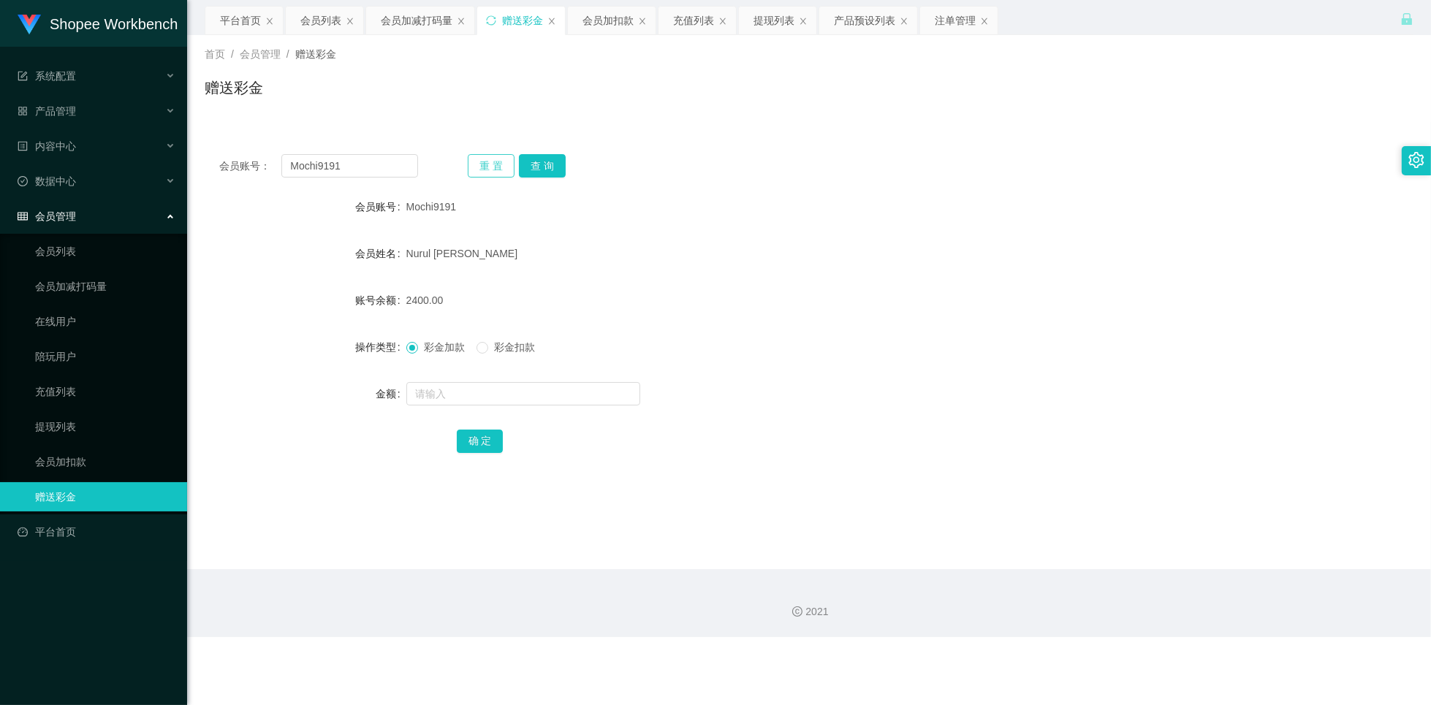
click at [505, 159] on button "重 置" at bounding box center [491, 165] width 47 height 23
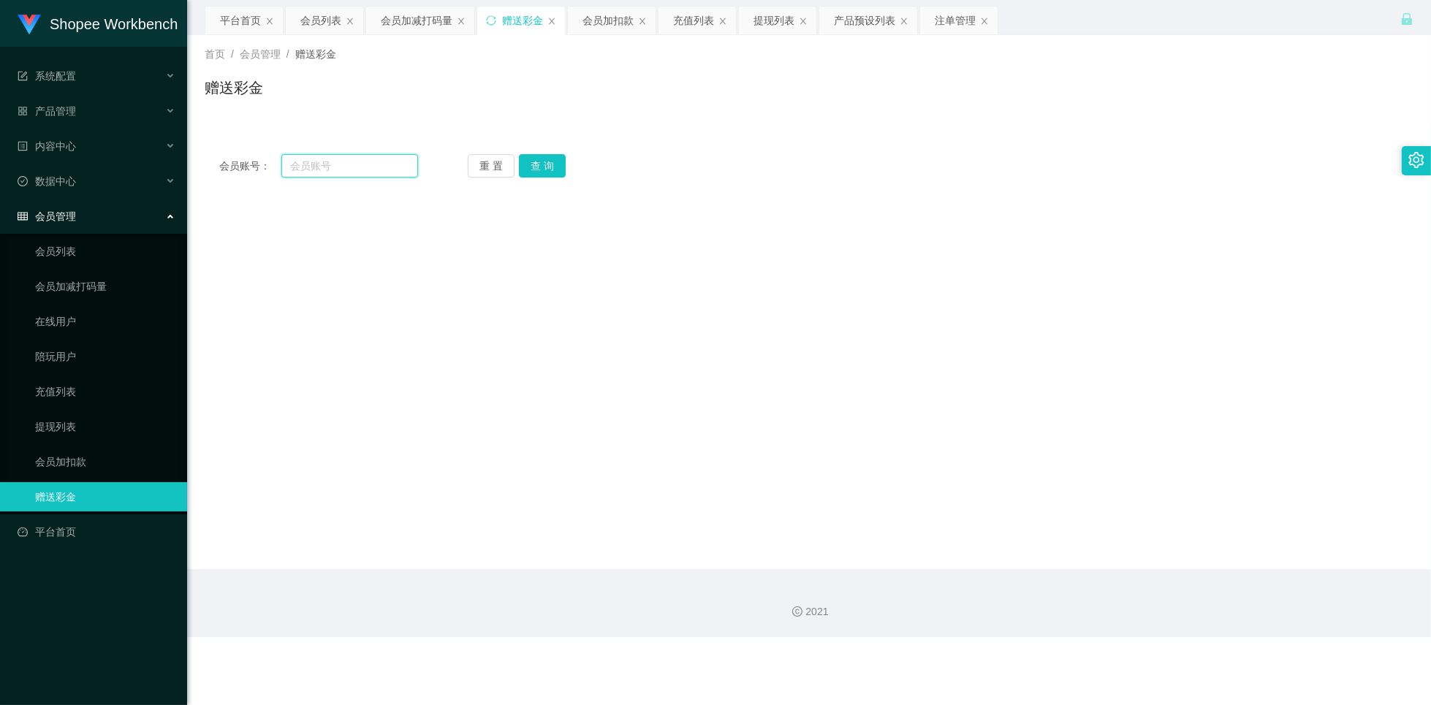
click at [339, 160] on input "text" at bounding box center [349, 165] width 137 height 23
paste input "[PERSON_NAME]"
type input "[PERSON_NAME]"
click at [523, 162] on button "查 询" at bounding box center [542, 165] width 47 height 23
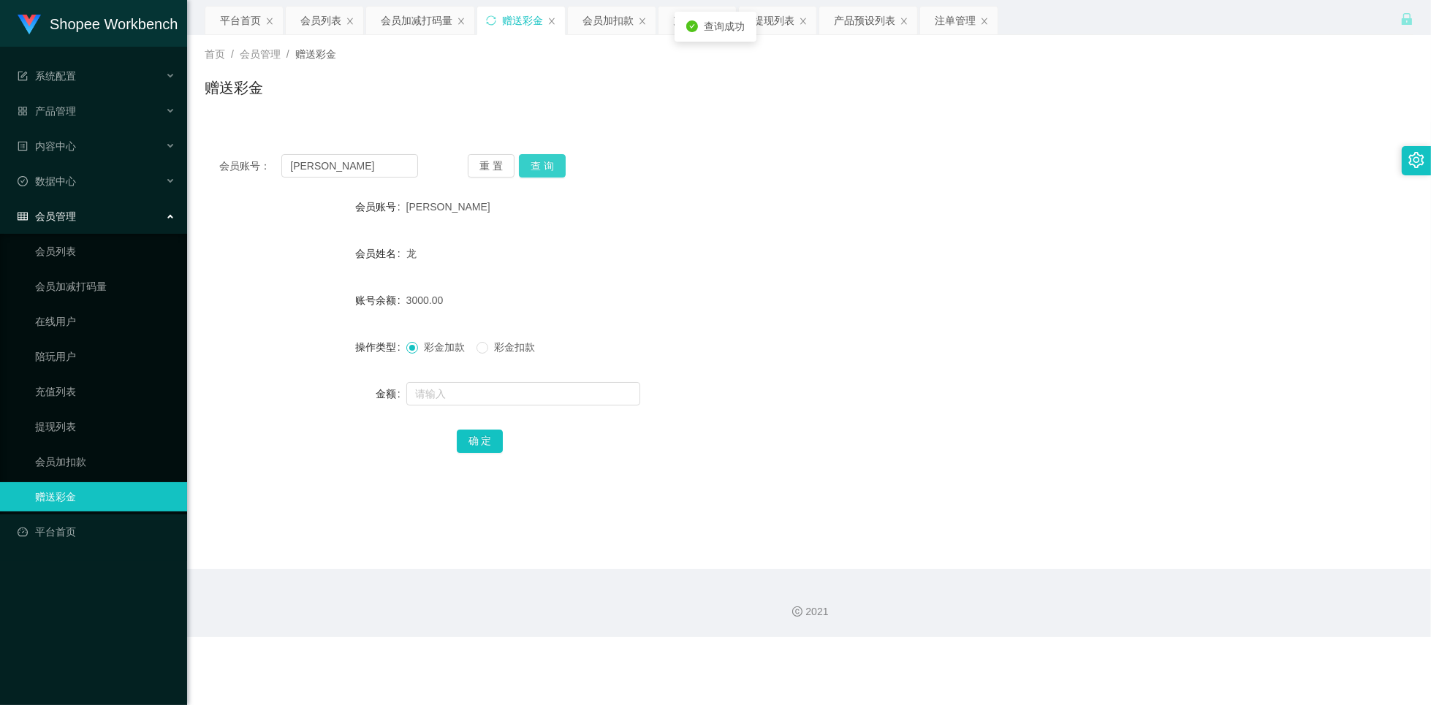
click at [548, 169] on button "查 询" at bounding box center [542, 165] width 47 height 23
click at [549, 169] on button "查 询" at bounding box center [542, 165] width 47 height 23
click at [551, 168] on button "查 询" at bounding box center [542, 165] width 47 height 23
click at [326, 17] on div "会员列表" at bounding box center [320, 21] width 41 height 28
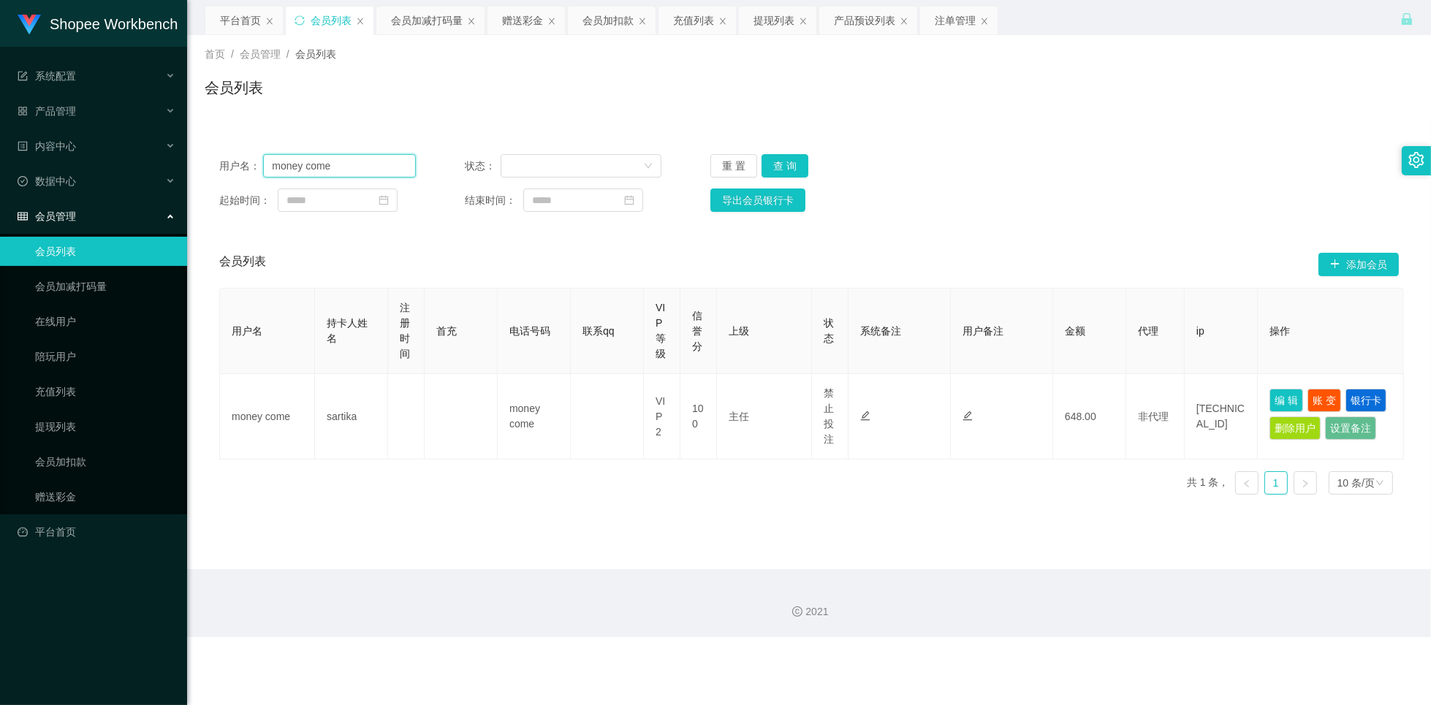
click at [379, 167] on input "money come" at bounding box center [339, 165] width 153 height 23
